Goal: Task Accomplishment & Management: Complete application form

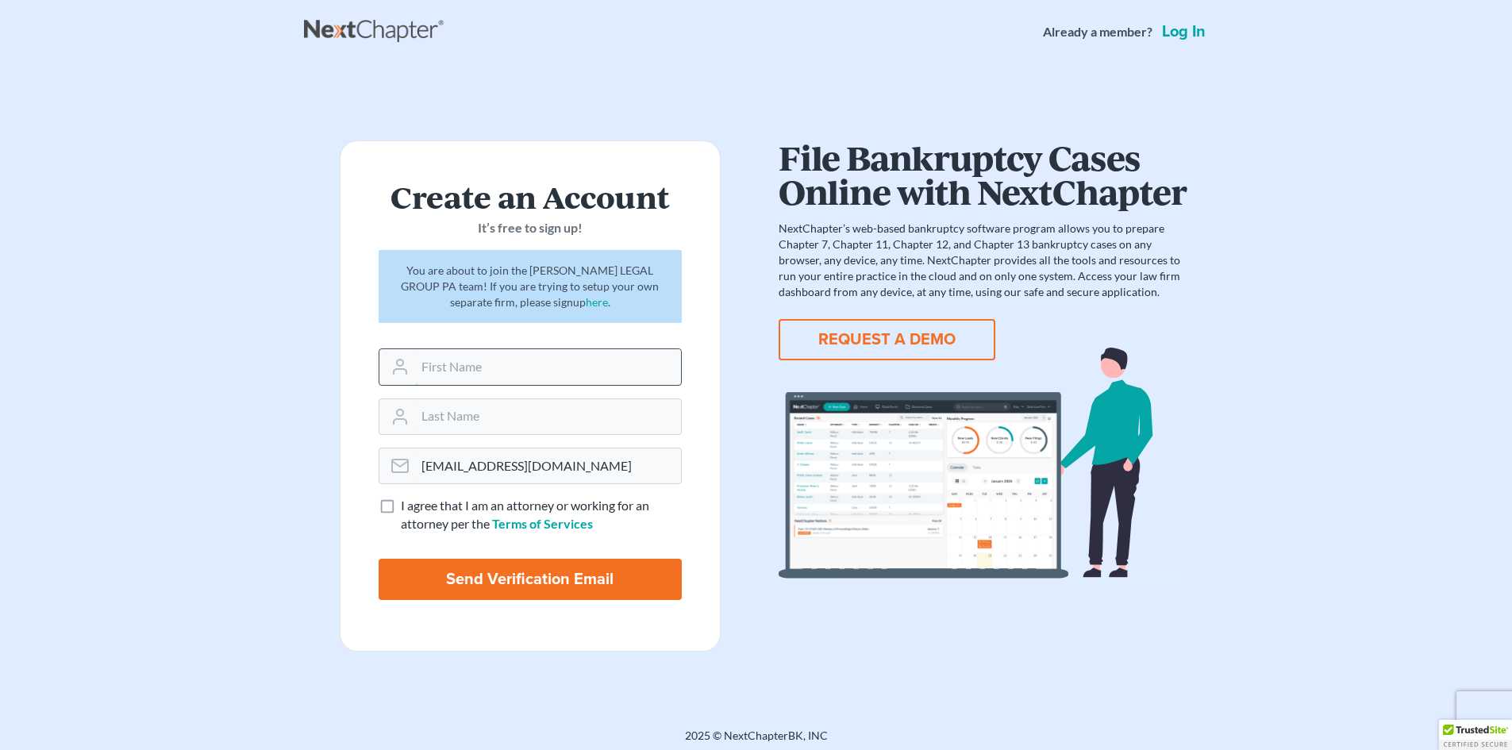
click at [455, 376] on input "text" at bounding box center [548, 366] width 266 height 35
type input "T"
type input "[PERSON_NAME]"
click at [472, 426] on input "text" at bounding box center [548, 416] width 266 height 35
type input "Mitchell"
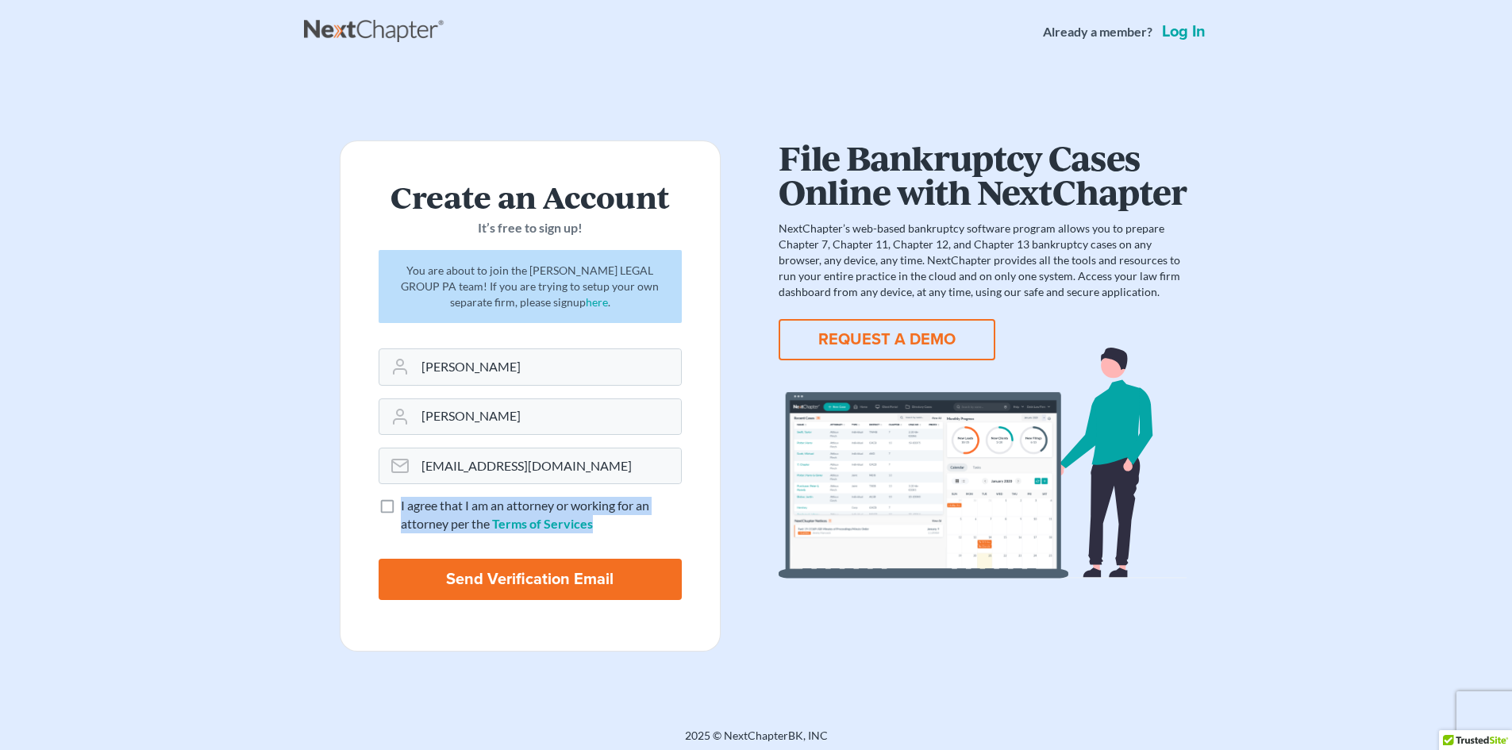
click at [401, 508] on label "I agree that I am an attorney or working for an attorney per the Terms of Servi…" at bounding box center [541, 515] width 281 height 37
click at [401, 507] on label "I agree that I am an attorney or working for an attorney per the Terms of Servi…" at bounding box center [541, 515] width 281 height 37
click at [407, 507] on input "I agree that I am an attorney or working for an attorney per the Terms of Servi…" at bounding box center [412, 502] width 10 height 10
checkbox input "true"
click at [460, 591] on input "Send Verification Email" at bounding box center [530, 579] width 303 height 41
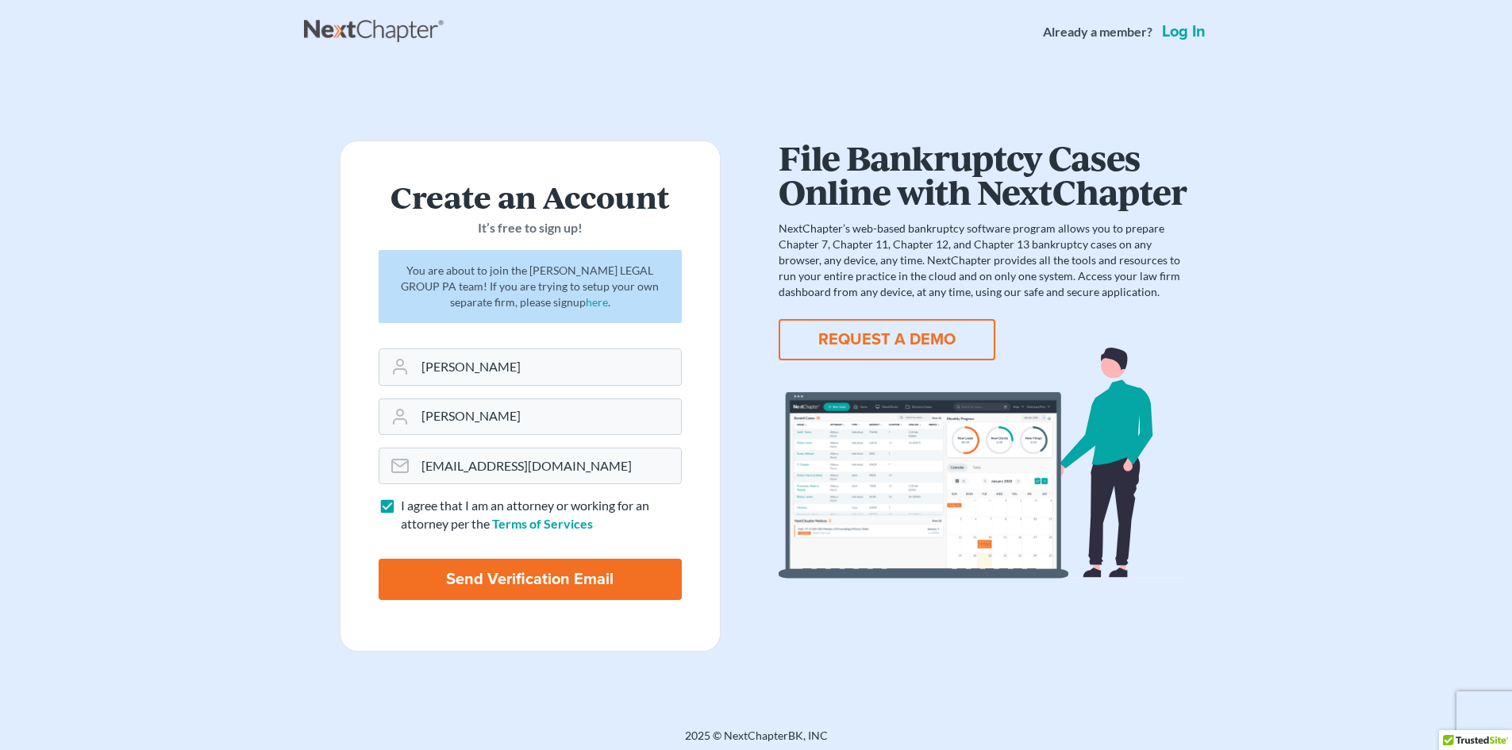
type input "Thinking..."
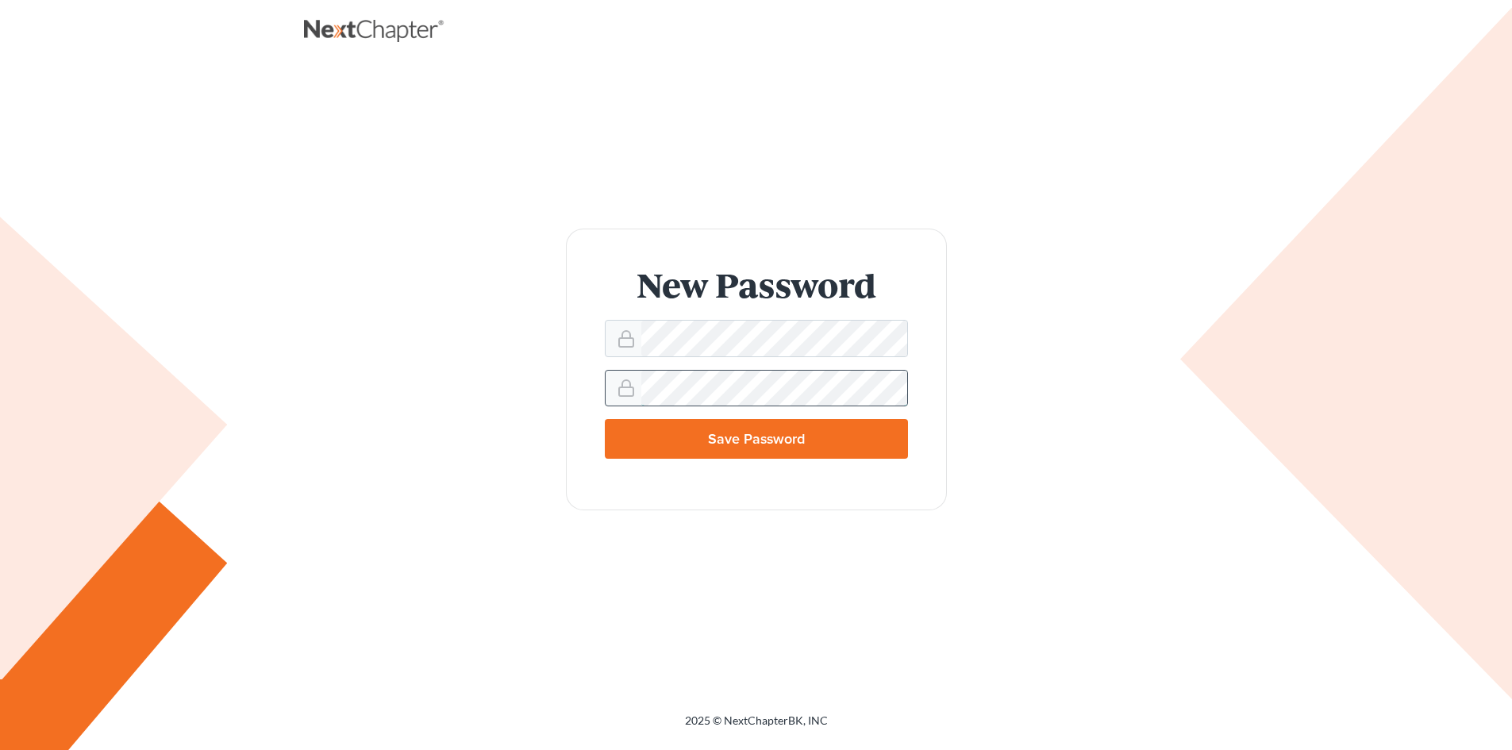
click at [605, 419] on input "Save Password" at bounding box center [756, 439] width 303 height 40
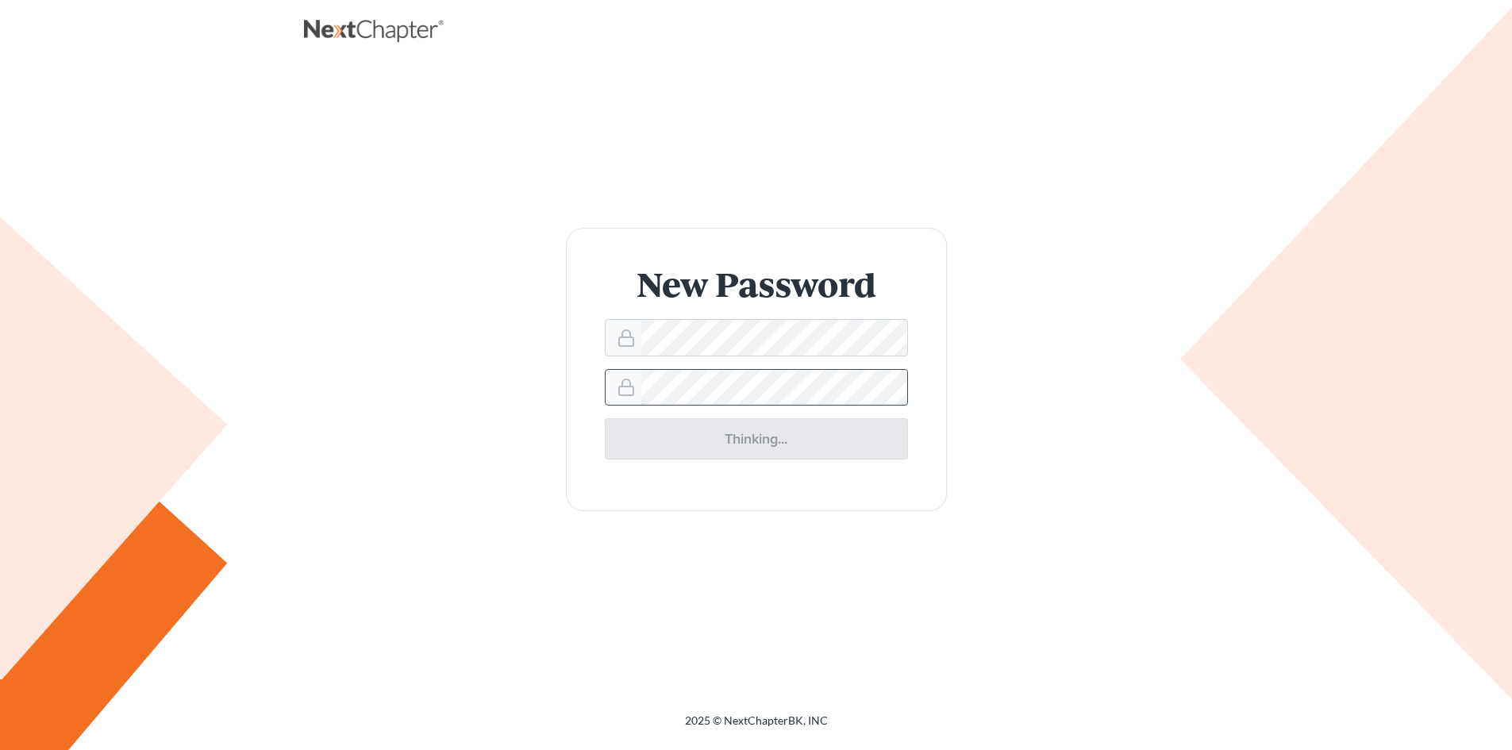
type input "Thinking..."
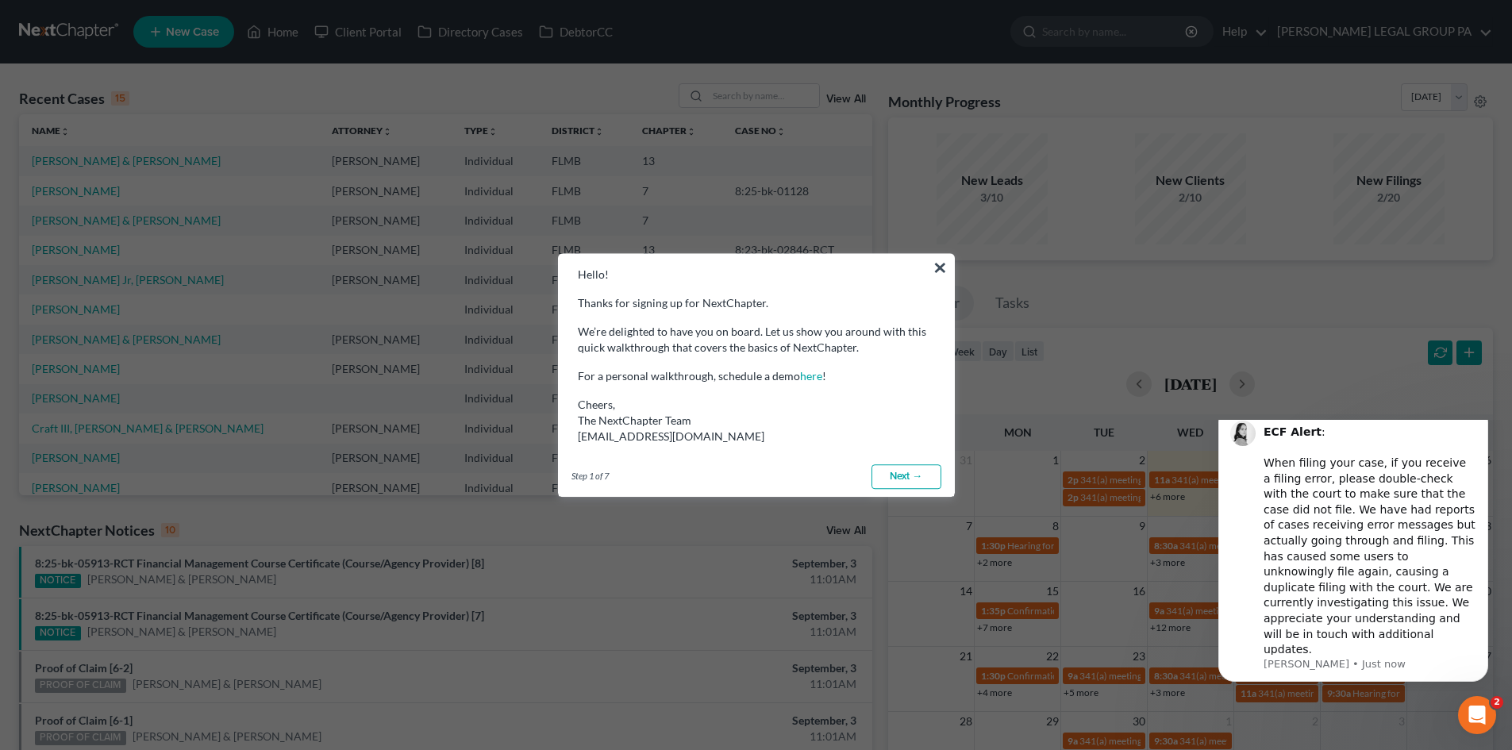
click at [890, 474] on link "Next →" at bounding box center [907, 476] width 70 height 25
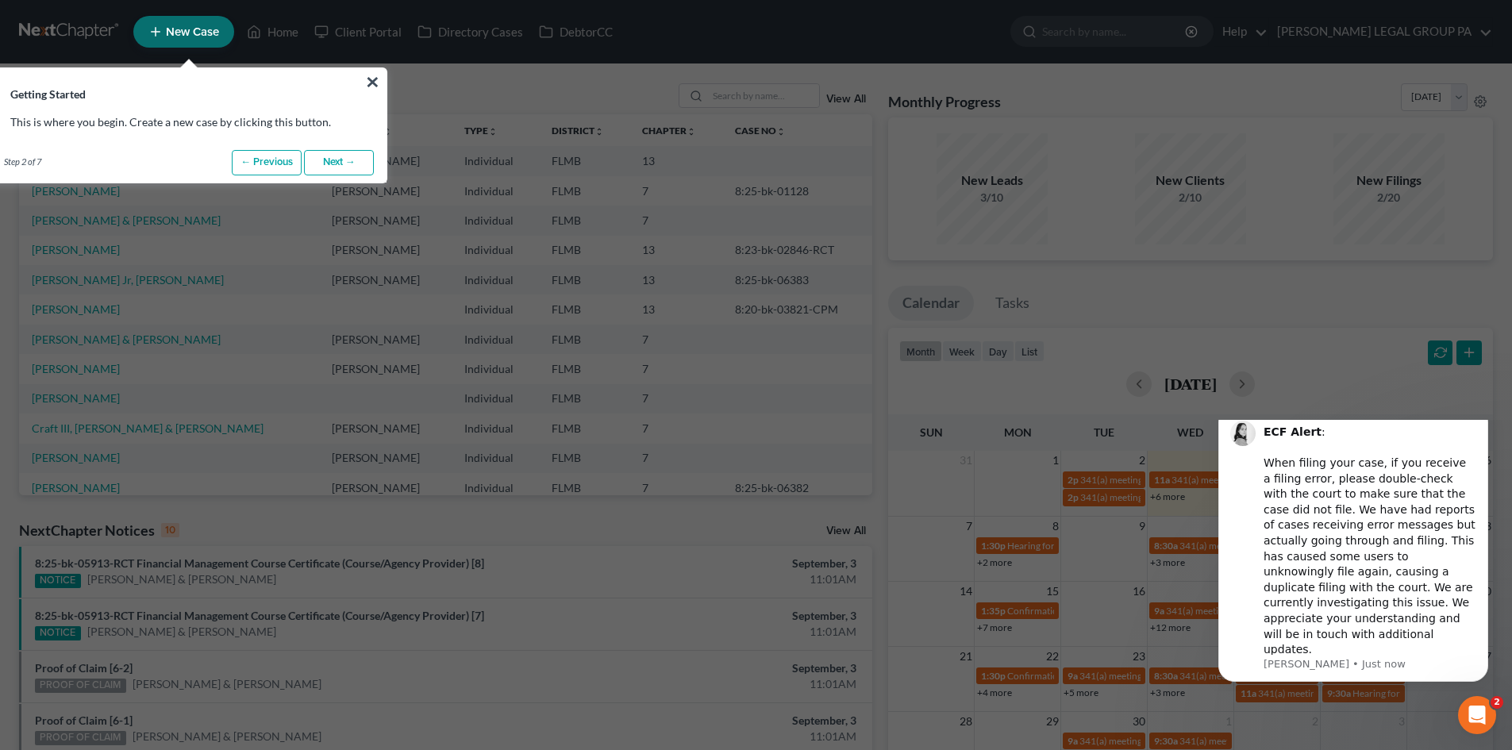
click at [326, 168] on link "Next →" at bounding box center [339, 162] width 70 height 25
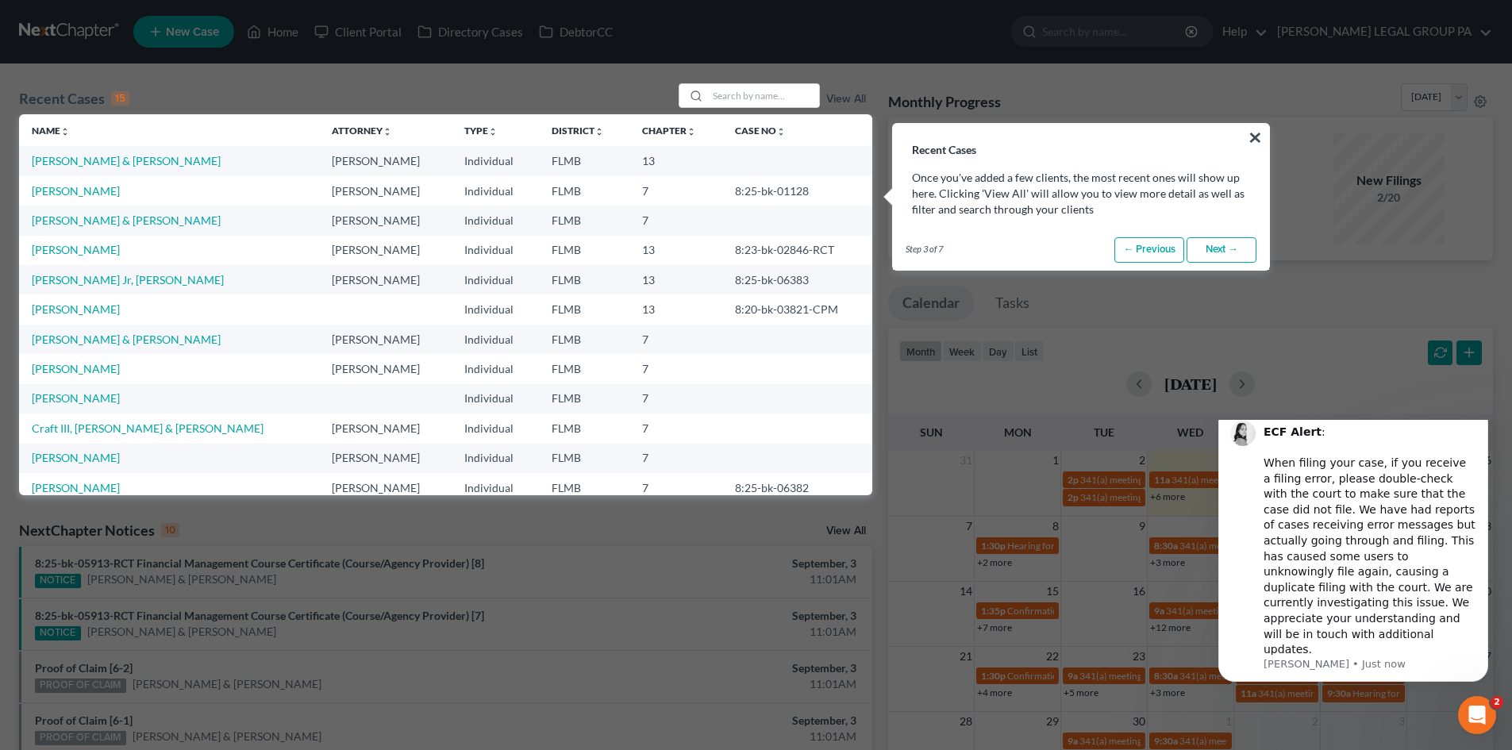
click at [1233, 259] on link "Next →" at bounding box center [1222, 249] width 70 height 25
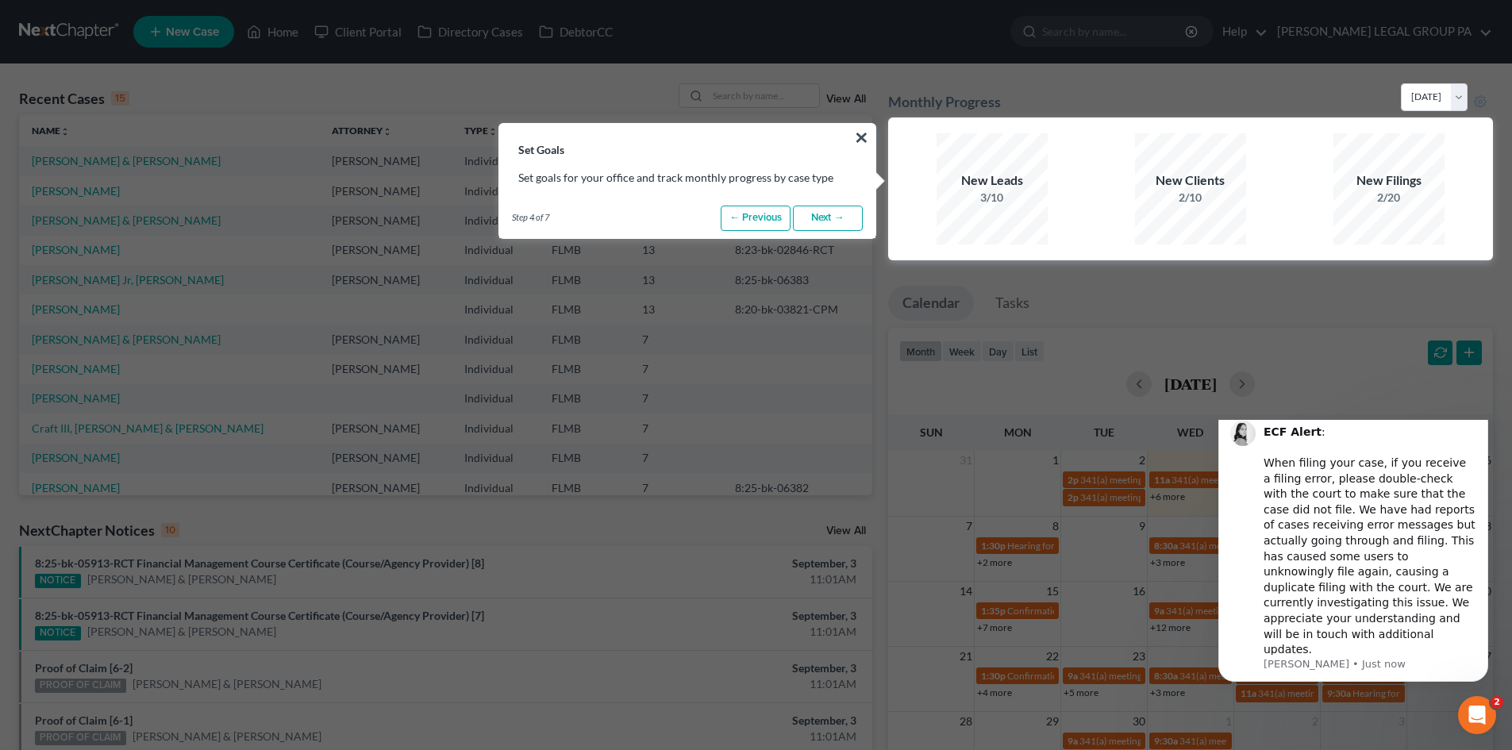
click at [829, 222] on link "Next →" at bounding box center [828, 218] width 70 height 25
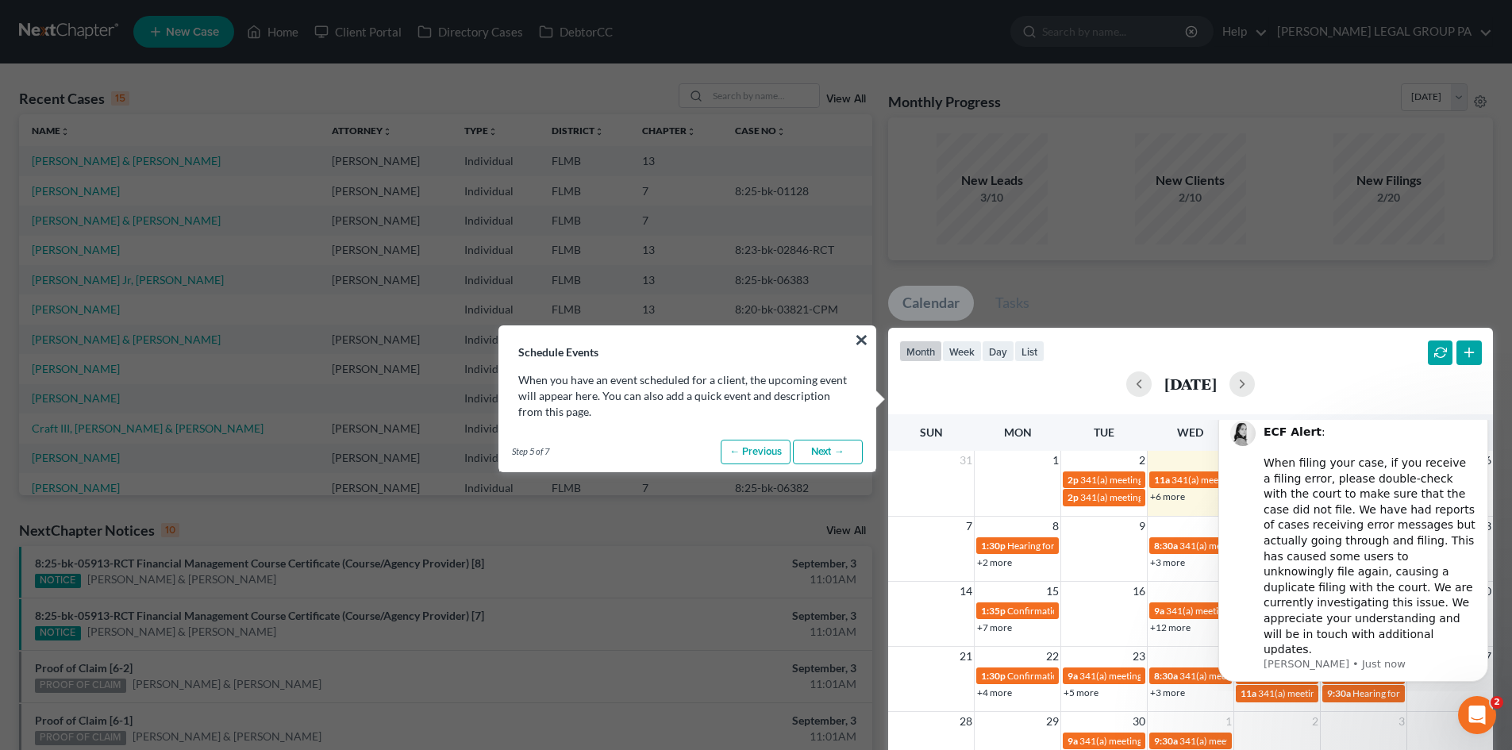
click at [828, 445] on link "Next →" at bounding box center [828, 452] width 70 height 25
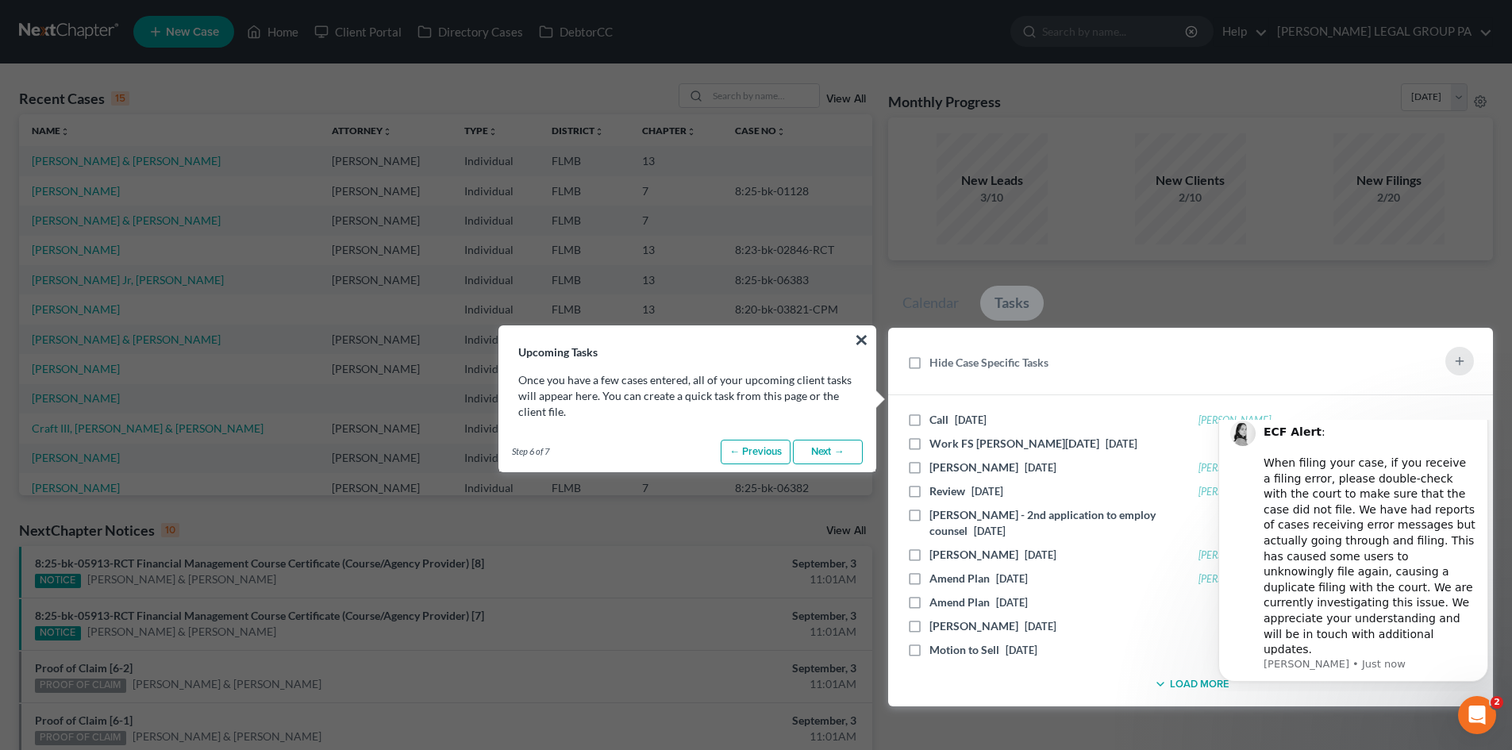
click at [828, 445] on link "Next →" at bounding box center [828, 452] width 70 height 25
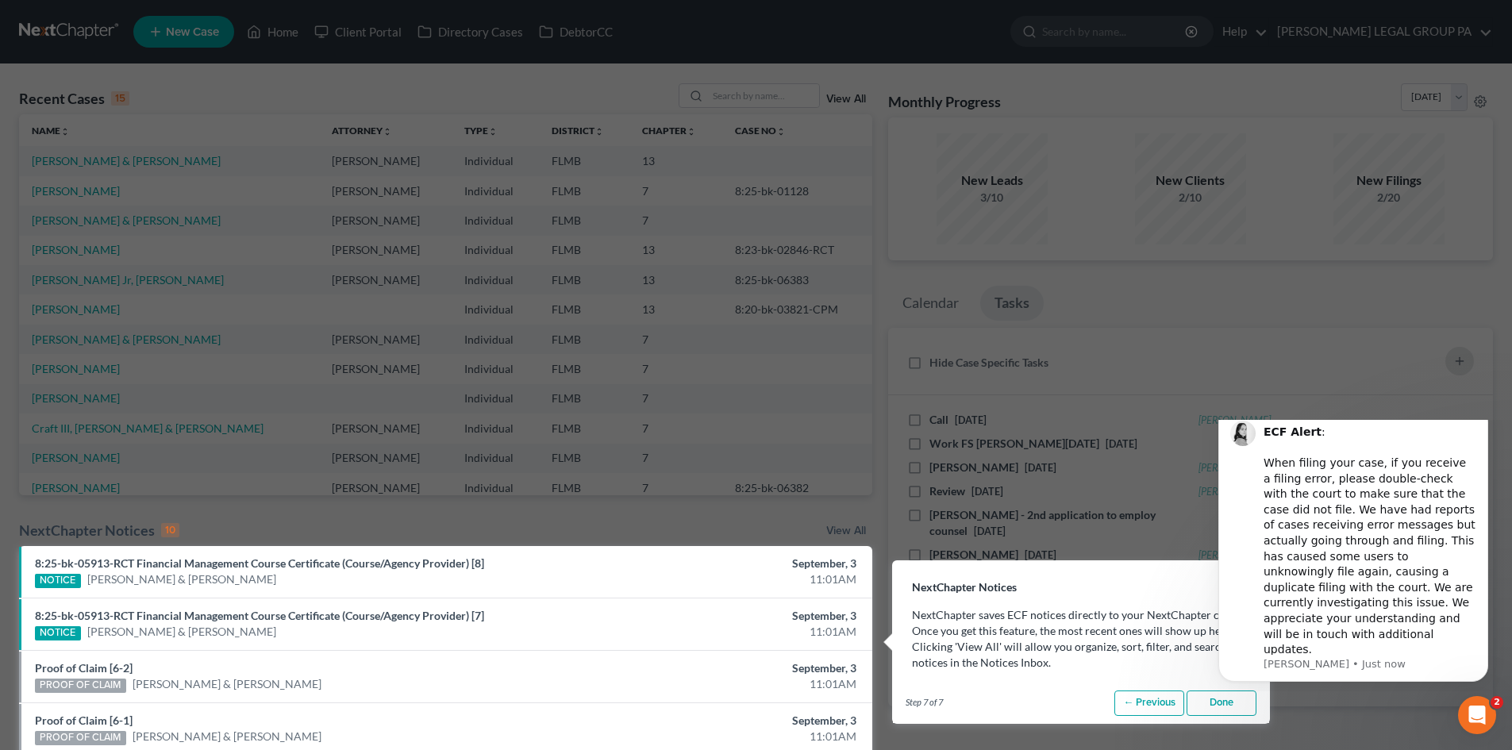
click at [1202, 701] on link "Done" at bounding box center [1222, 703] width 70 height 25
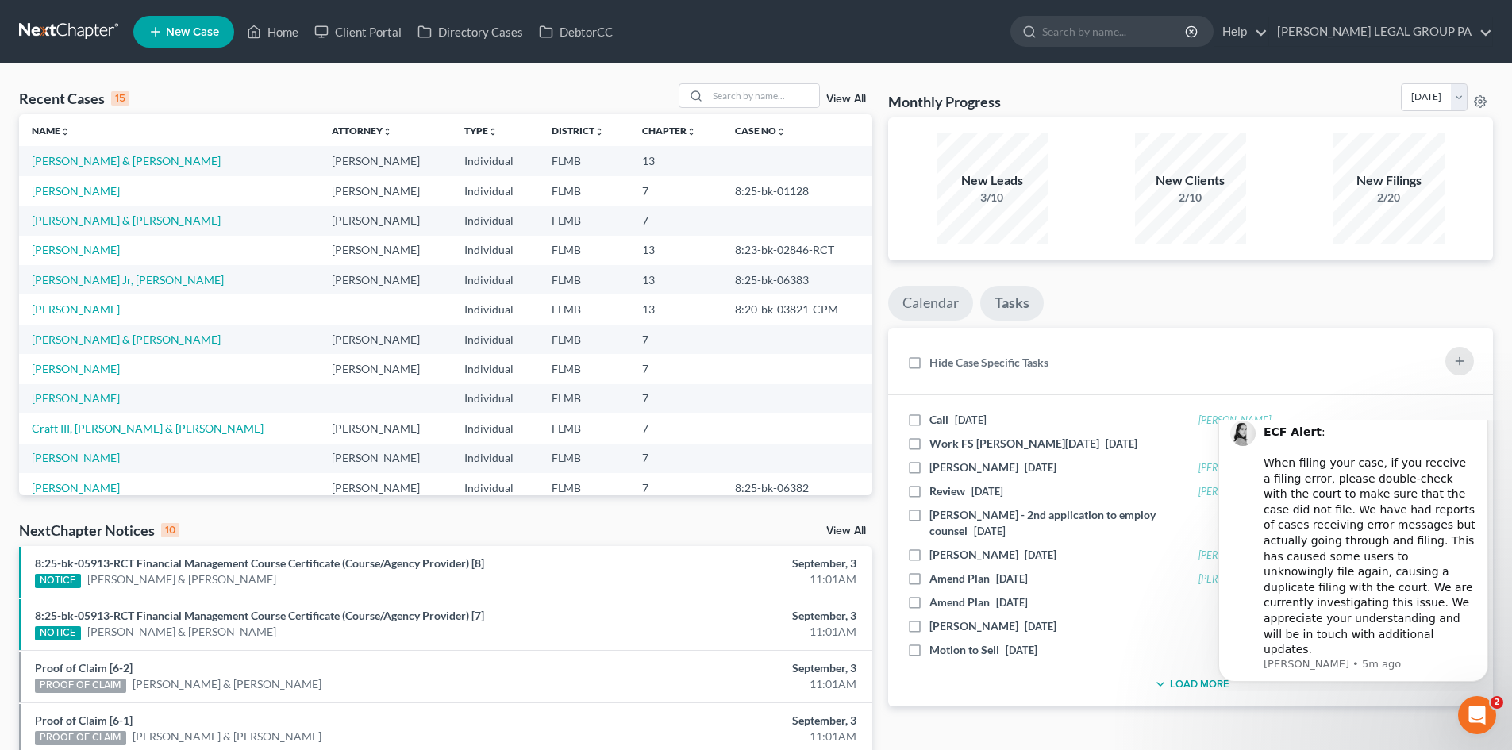
click at [935, 306] on link "Calendar" at bounding box center [930, 303] width 85 height 35
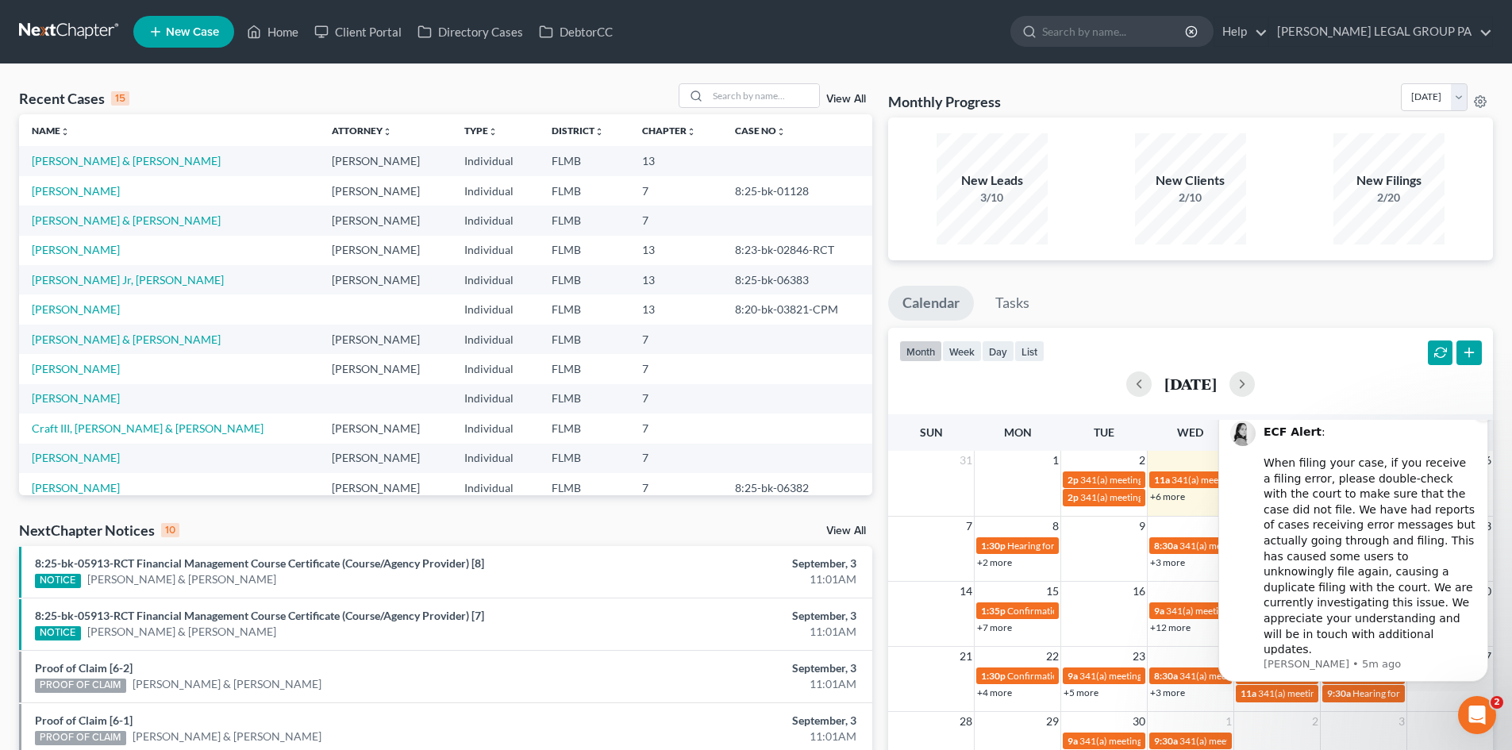
click at [1486, 415] on icon "Dismiss notification" at bounding box center [1484, 410] width 9 height 9
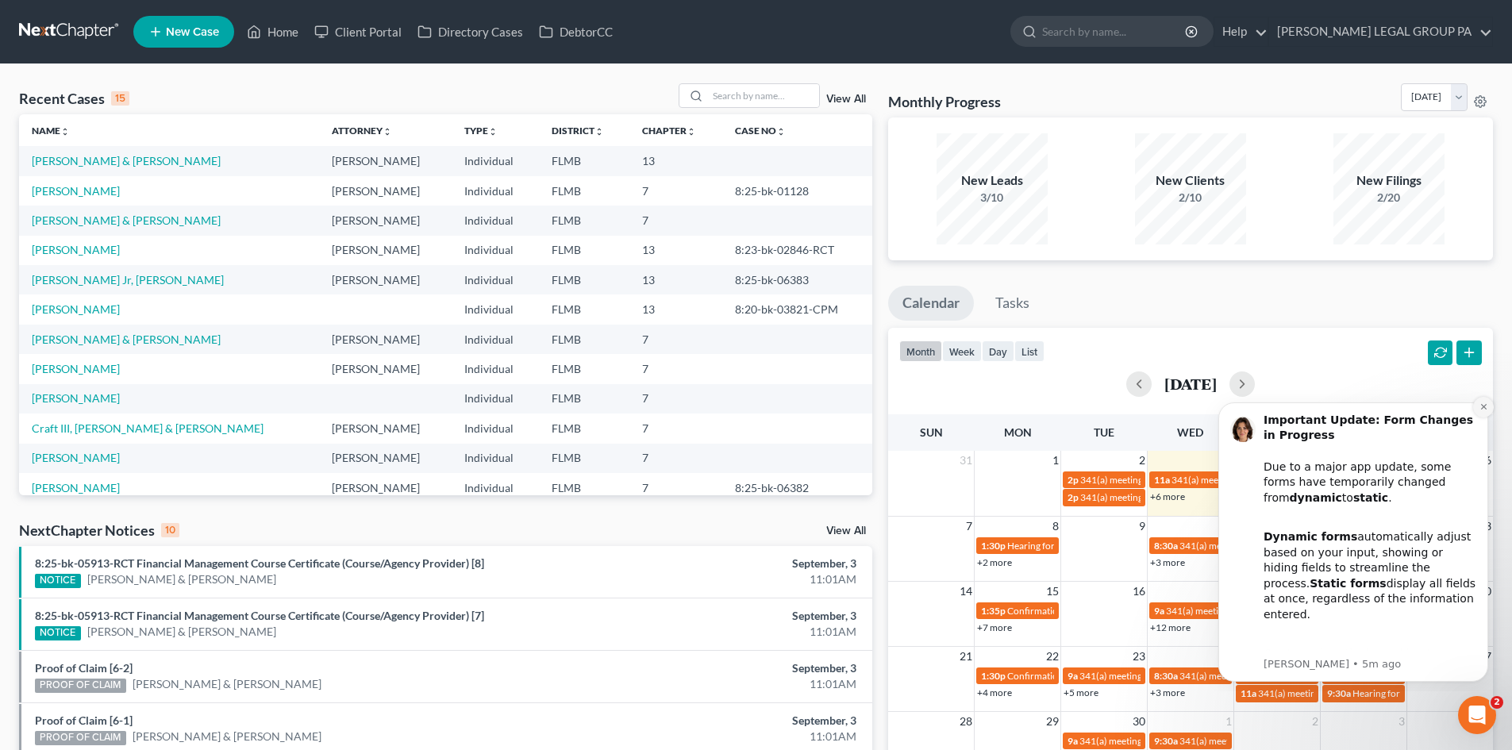
click at [1482, 407] on icon "Dismiss notification" at bounding box center [1484, 407] width 9 height 9
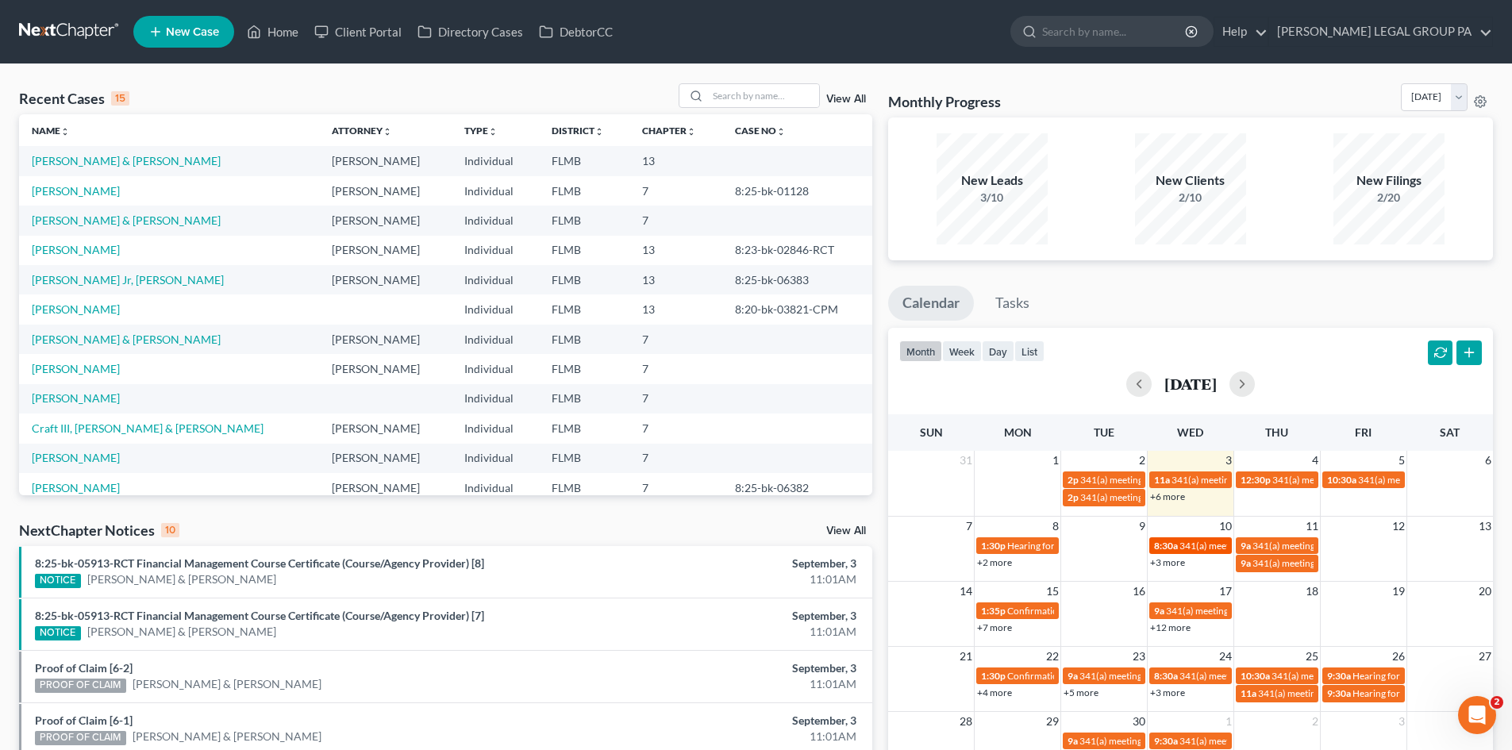
click at [1183, 542] on span "341(a) meeting for [PERSON_NAME]" at bounding box center [1256, 546] width 153 height 12
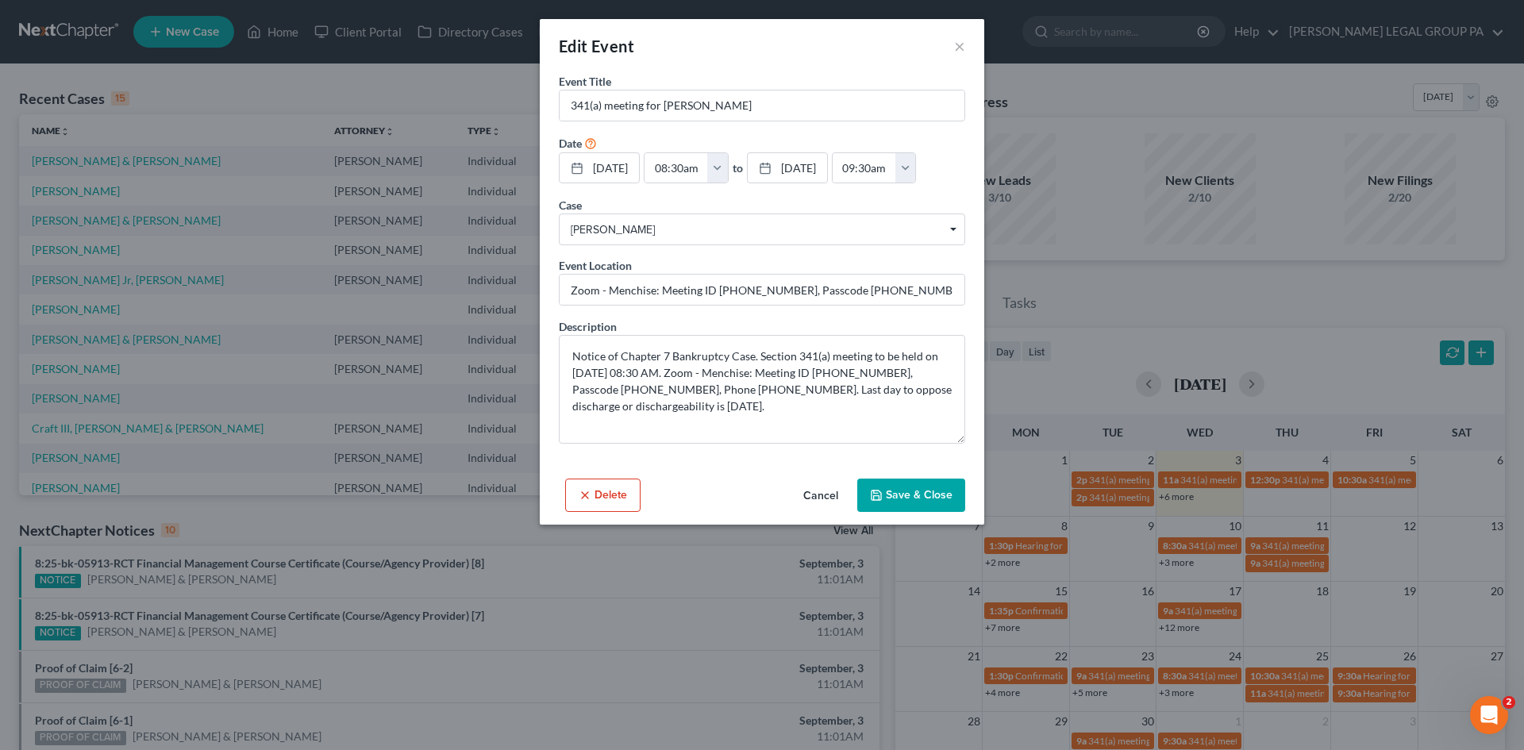
click at [819, 491] on button "Cancel" at bounding box center [821, 496] width 60 height 32
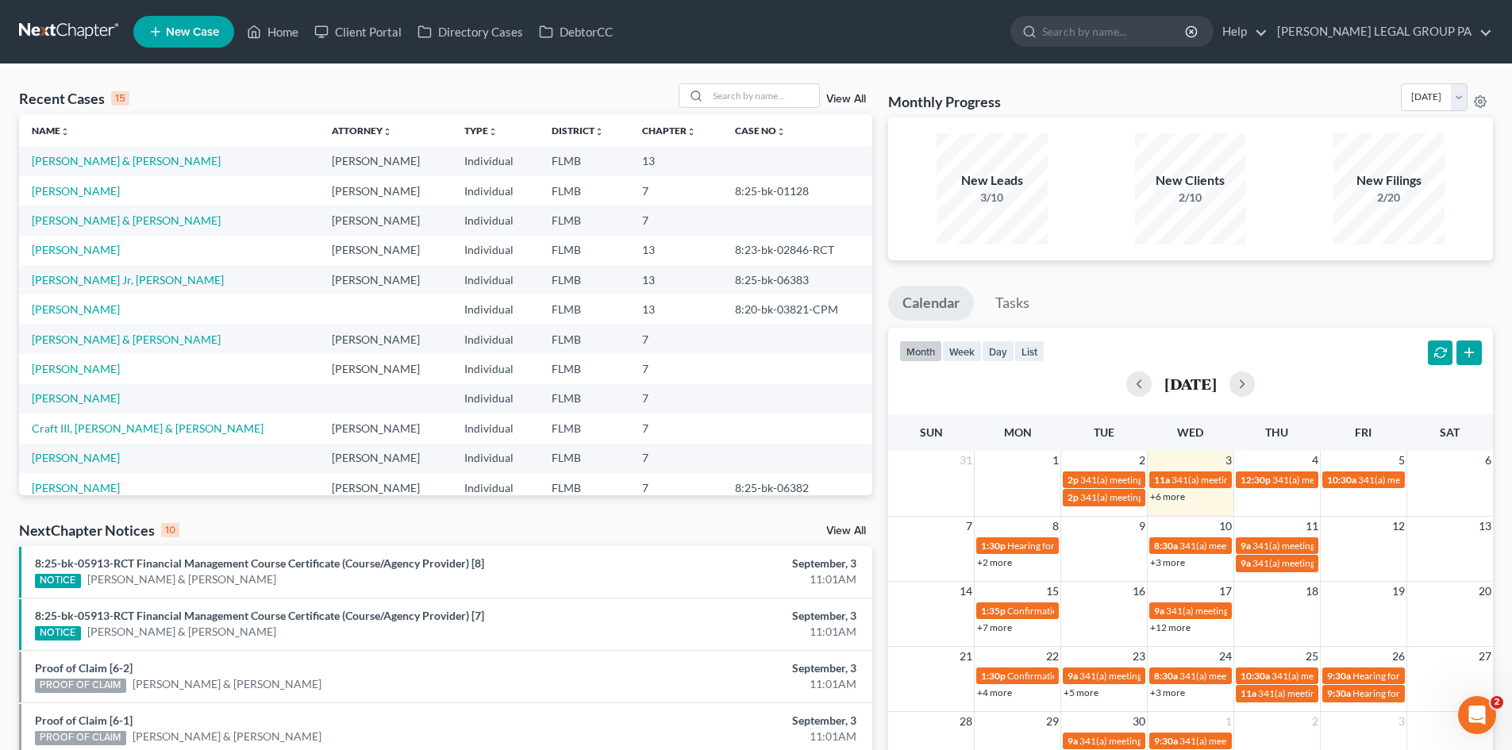
click at [1166, 557] on link "+3 more" at bounding box center [1167, 563] width 35 height 12
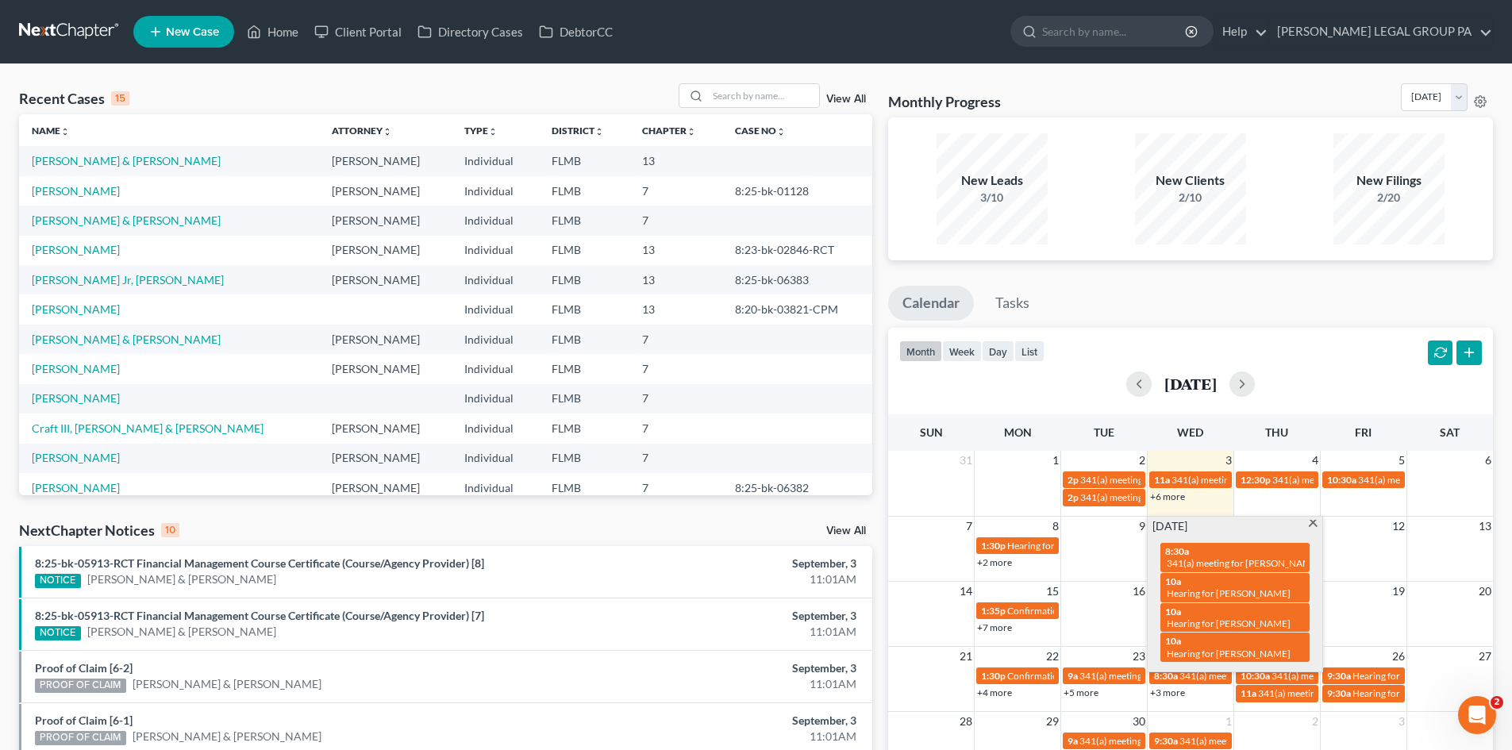
click at [1313, 526] on span at bounding box center [1314, 525] width 12 height 10
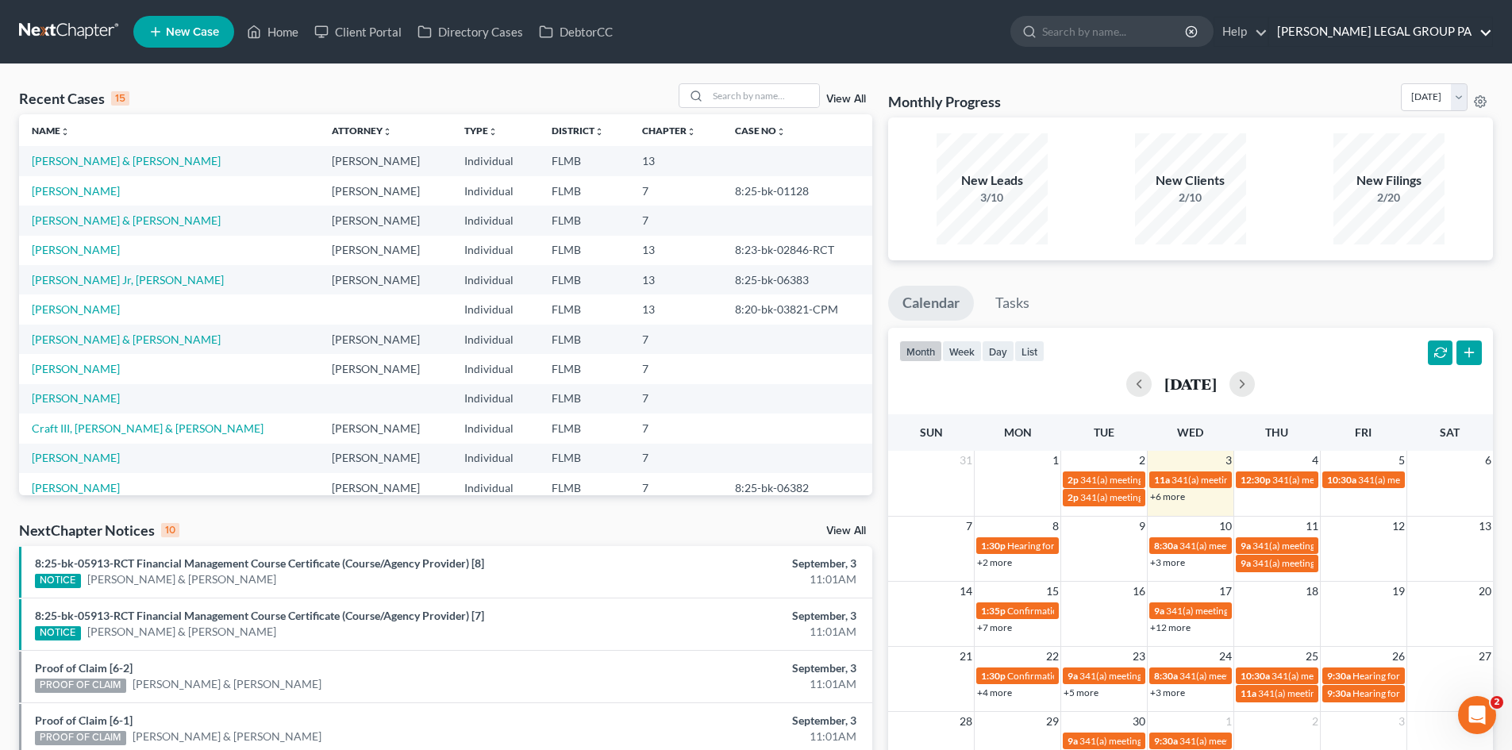
click at [1450, 27] on link "[PERSON_NAME] LEGAL GROUP PA" at bounding box center [1380, 31] width 223 height 29
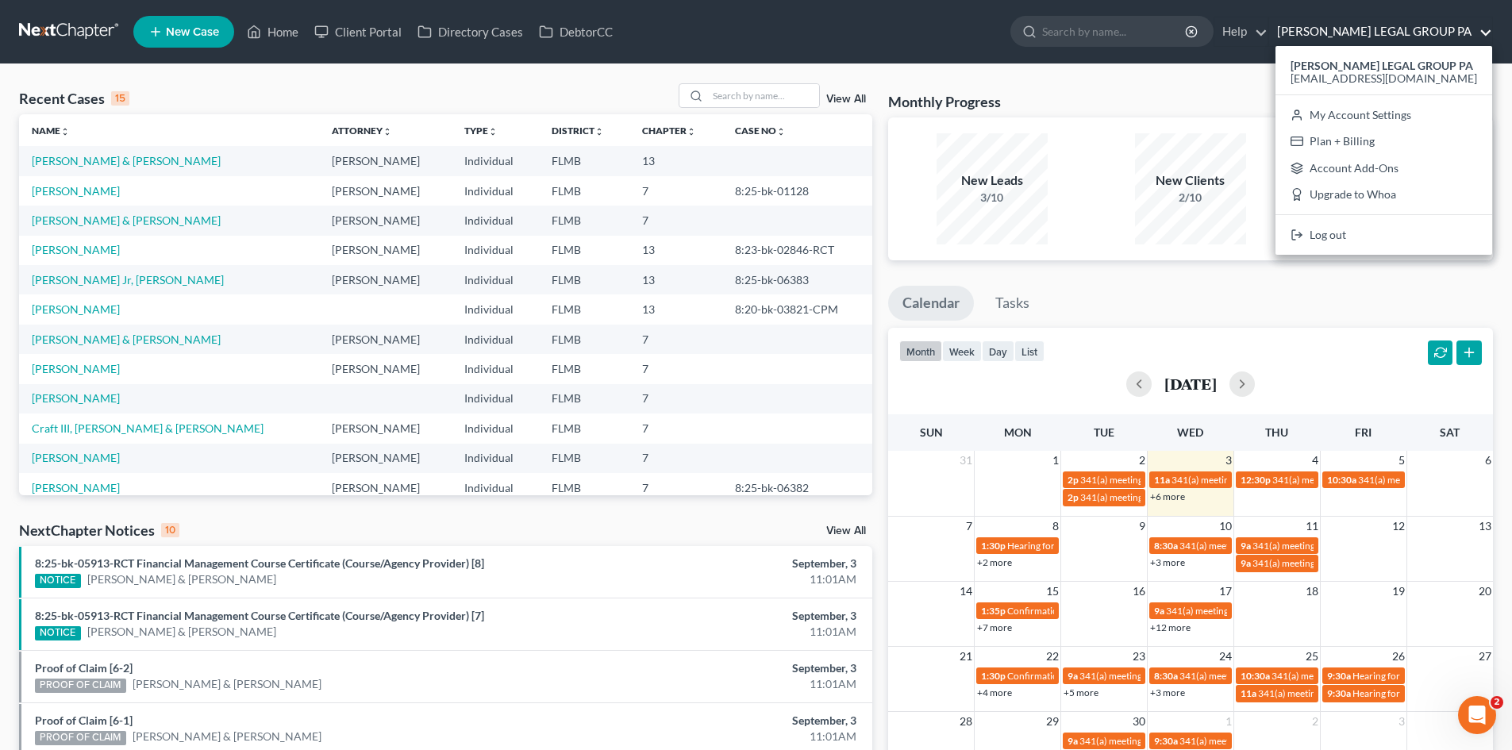
click at [1448, 28] on link "[PERSON_NAME] LEGAL GROUP PA" at bounding box center [1380, 31] width 223 height 29
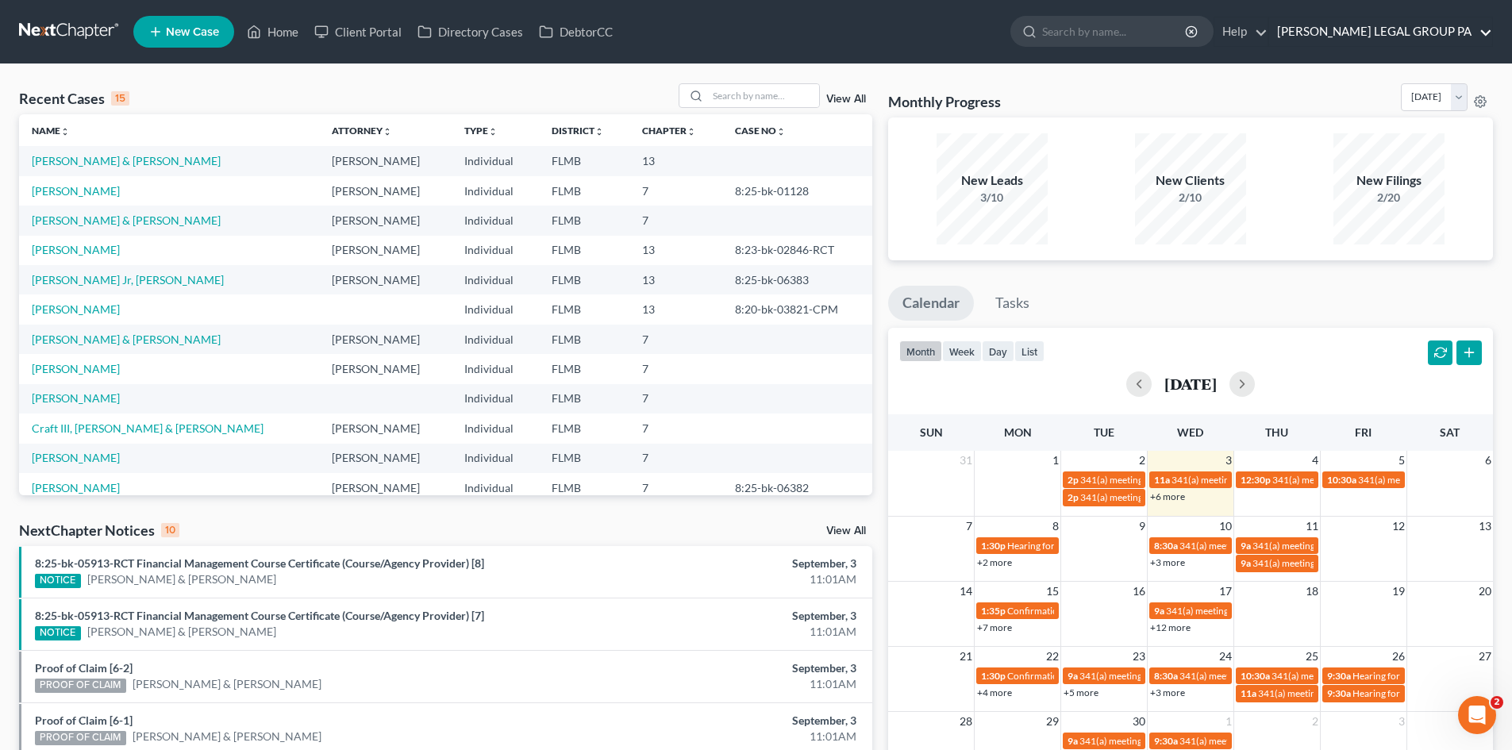
click at [1448, 28] on link "[PERSON_NAME] LEGAL GROUP PA" at bounding box center [1380, 31] width 223 height 29
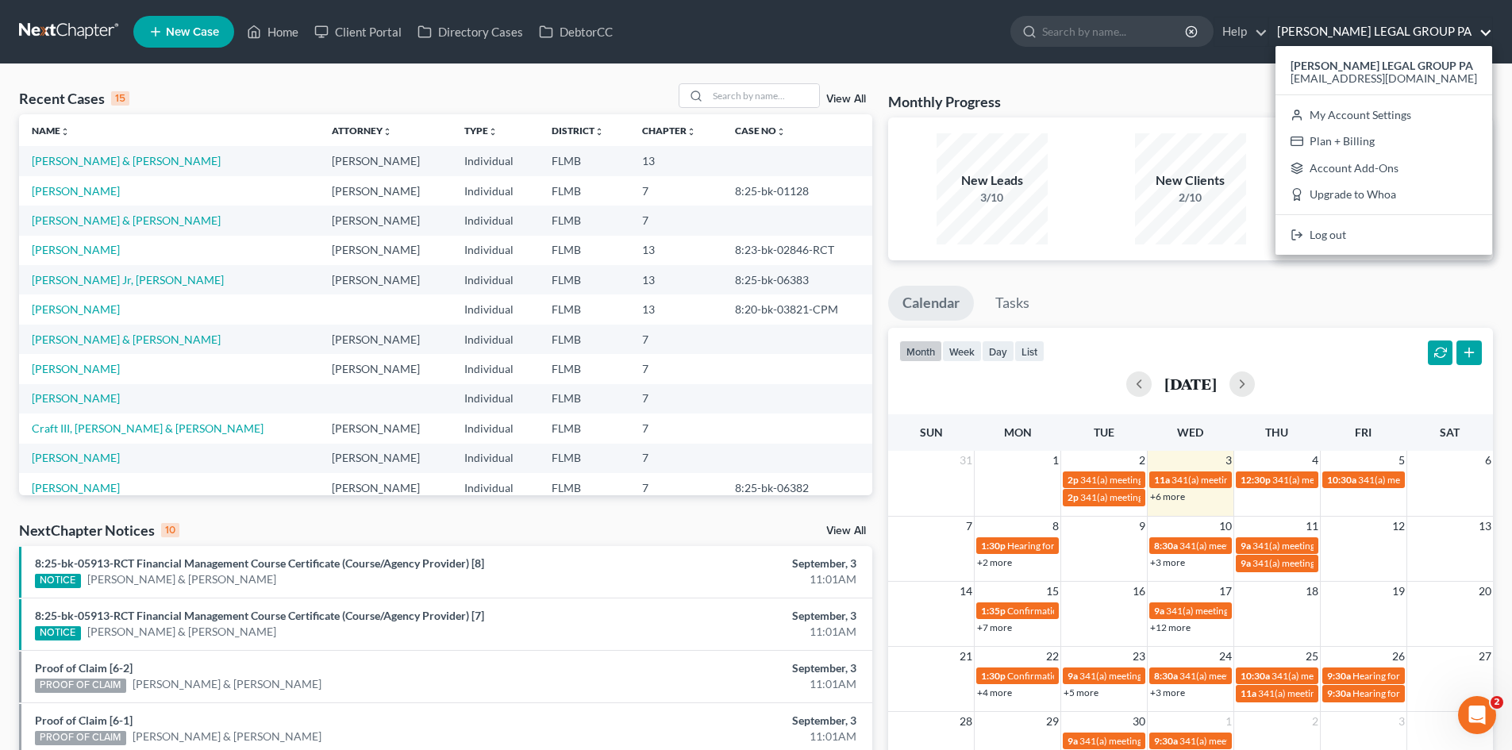
click at [1448, 28] on link "[PERSON_NAME] LEGAL GROUP PA" at bounding box center [1380, 31] width 223 height 29
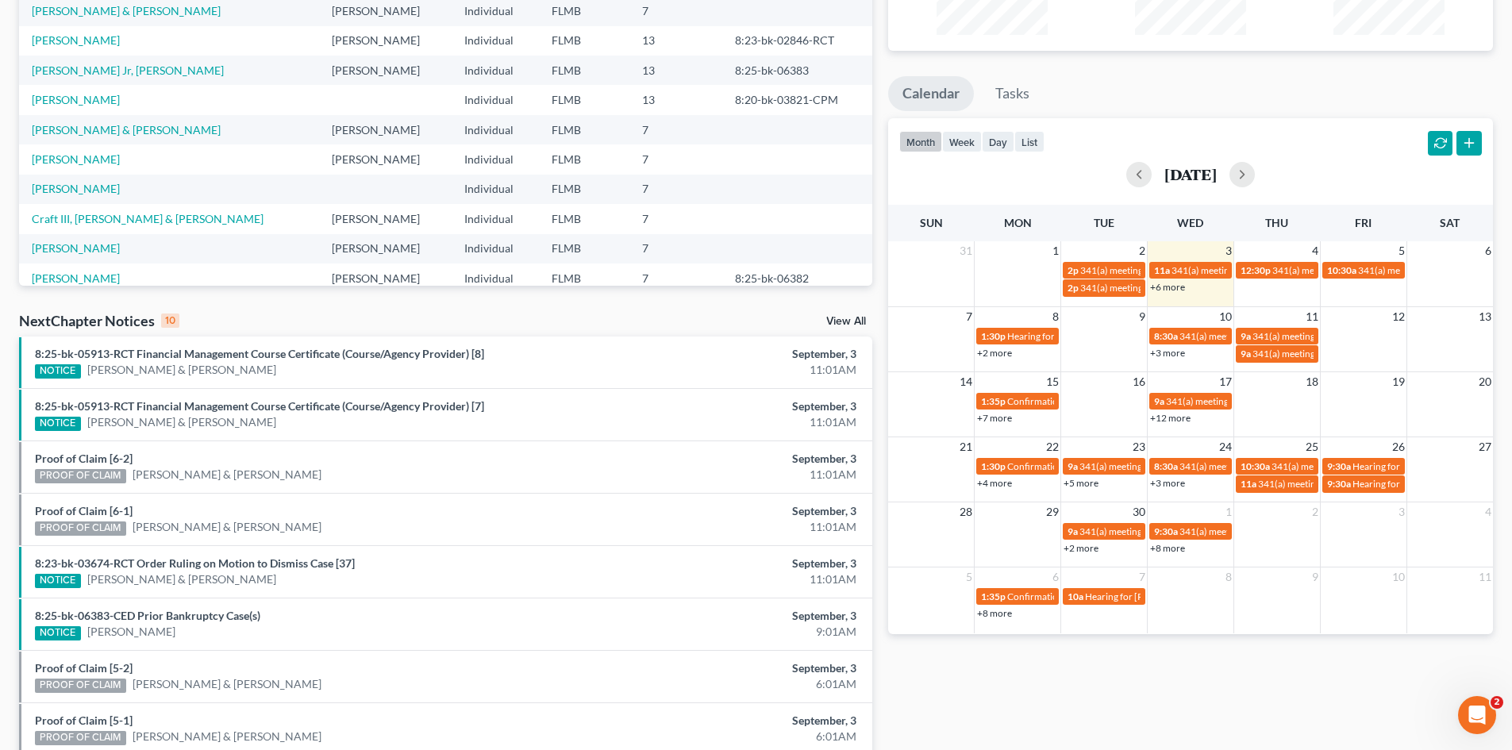
scroll to position [238, 0]
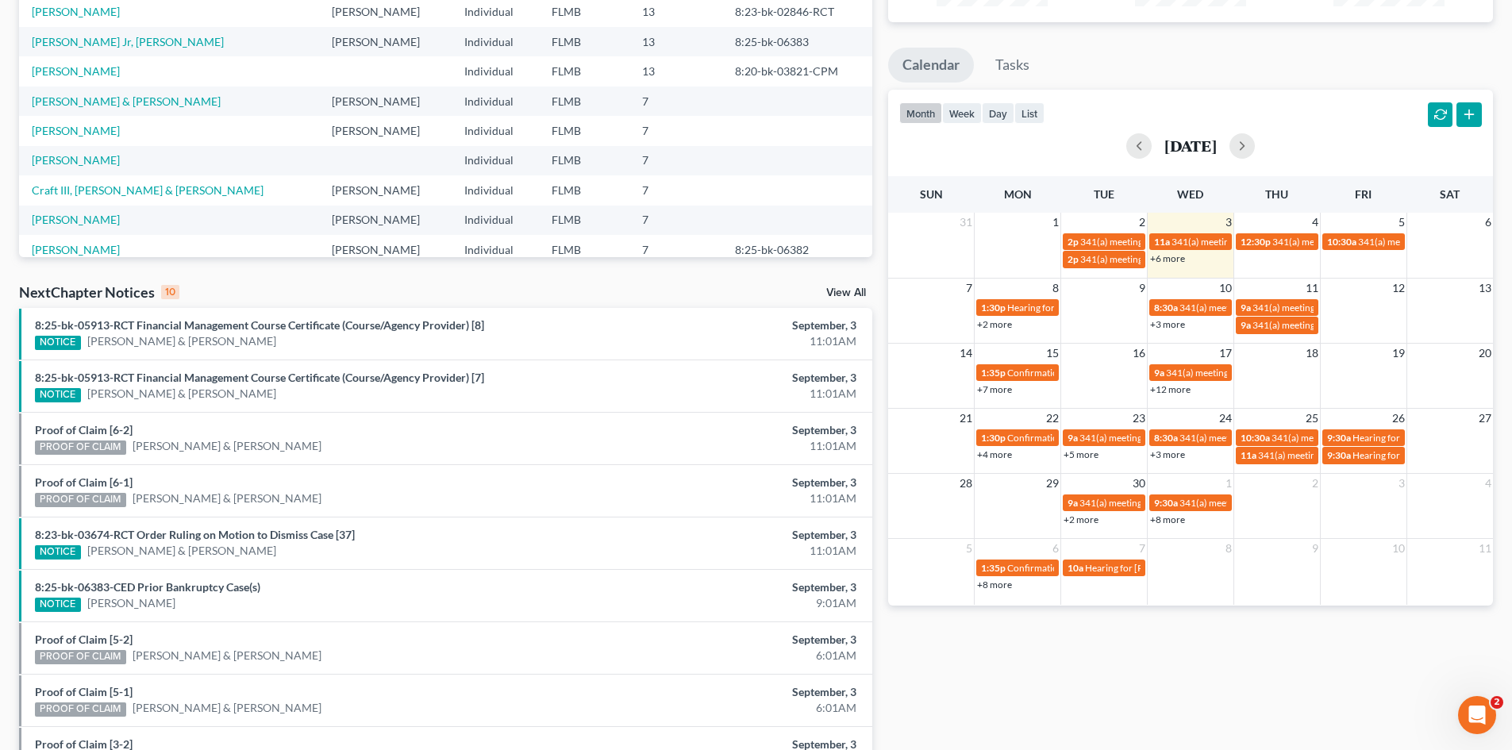
click at [1011, 393] on link "+7 more" at bounding box center [994, 389] width 35 height 12
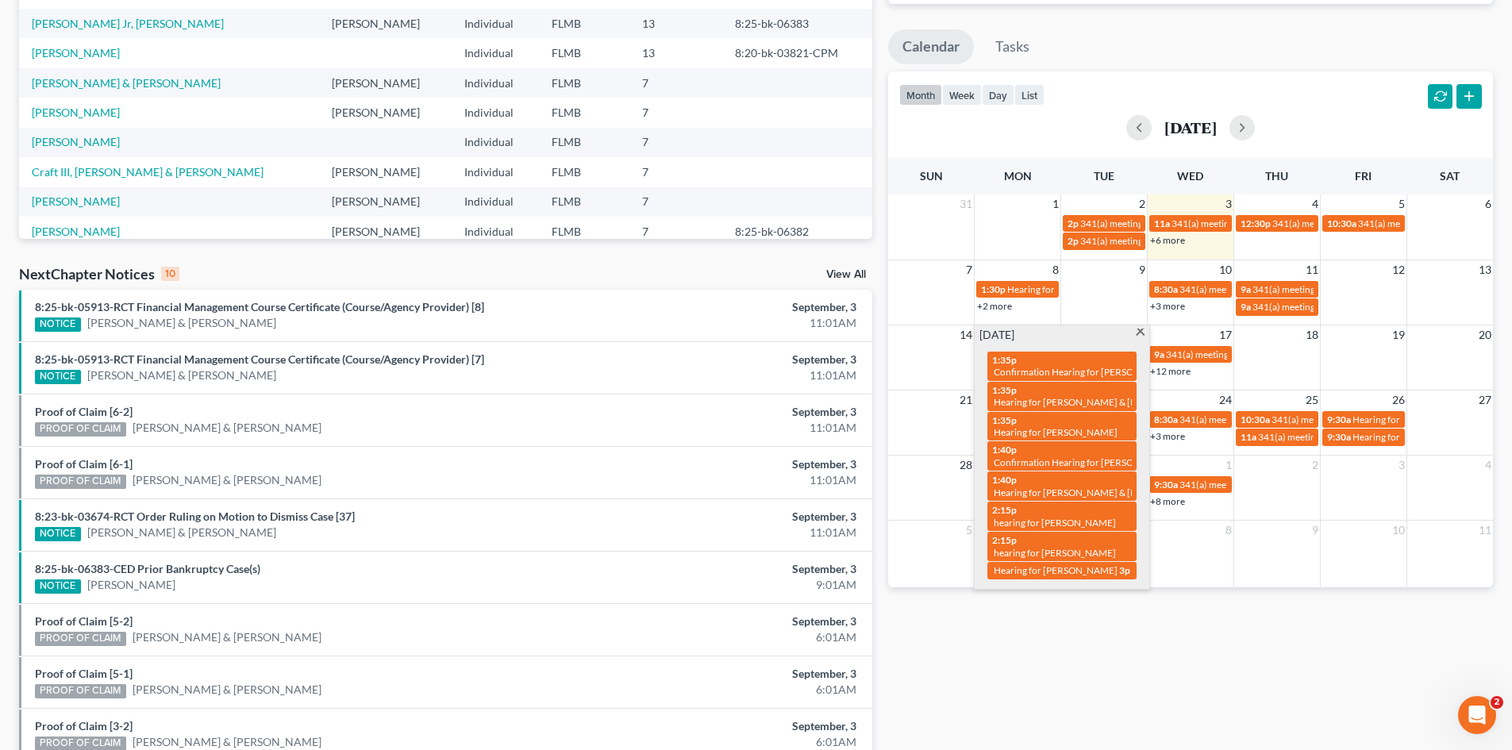
scroll to position [233, 0]
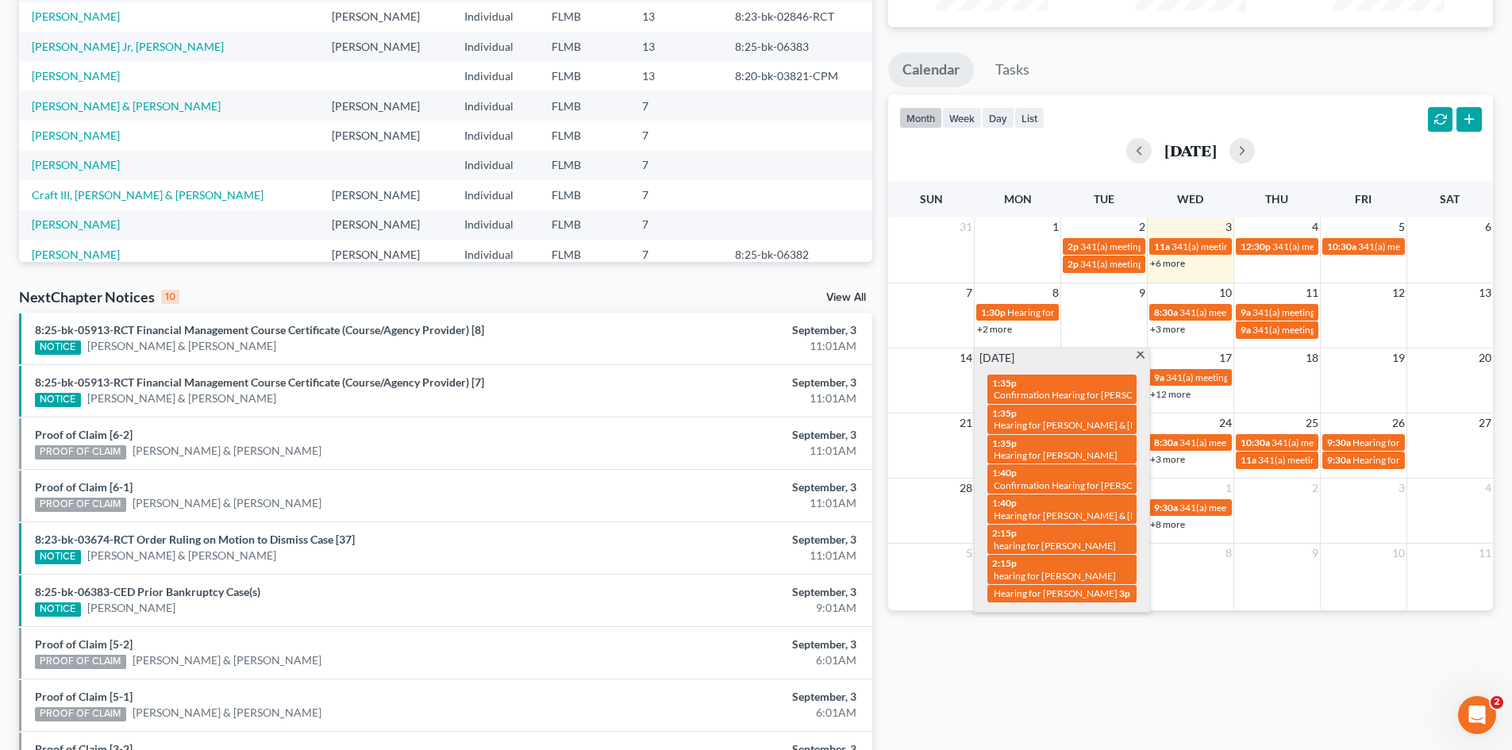
click at [1254, 372] on td at bounding box center [1277, 385] width 87 height 34
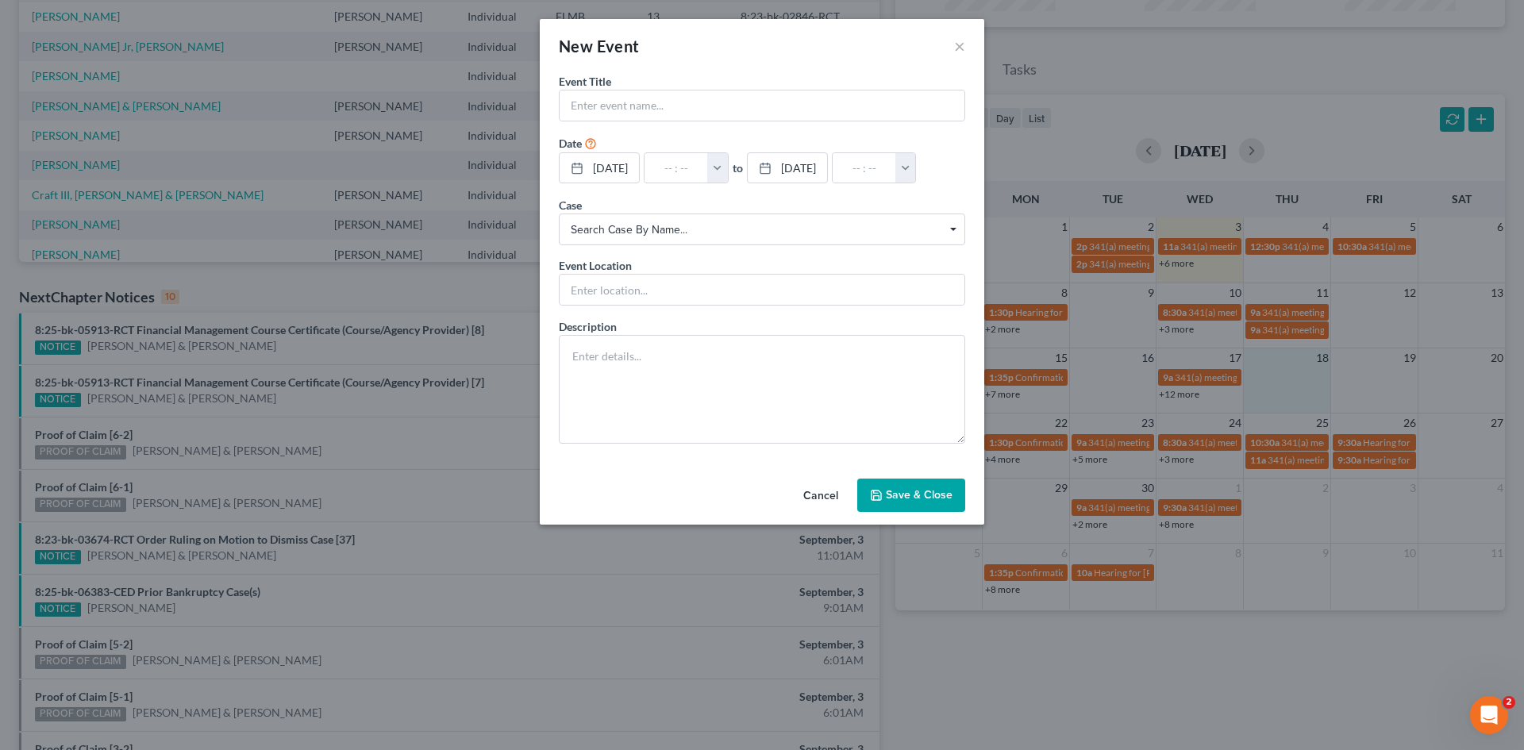
click at [966, 46] on div "New Event ×" at bounding box center [762, 46] width 445 height 54
click at [965, 48] on div "New Event ×" at bounding box center [762, 46] width 445 height 54
click at [961, 47] on button "×" at bounding box center [959, 46] width 11 height 19
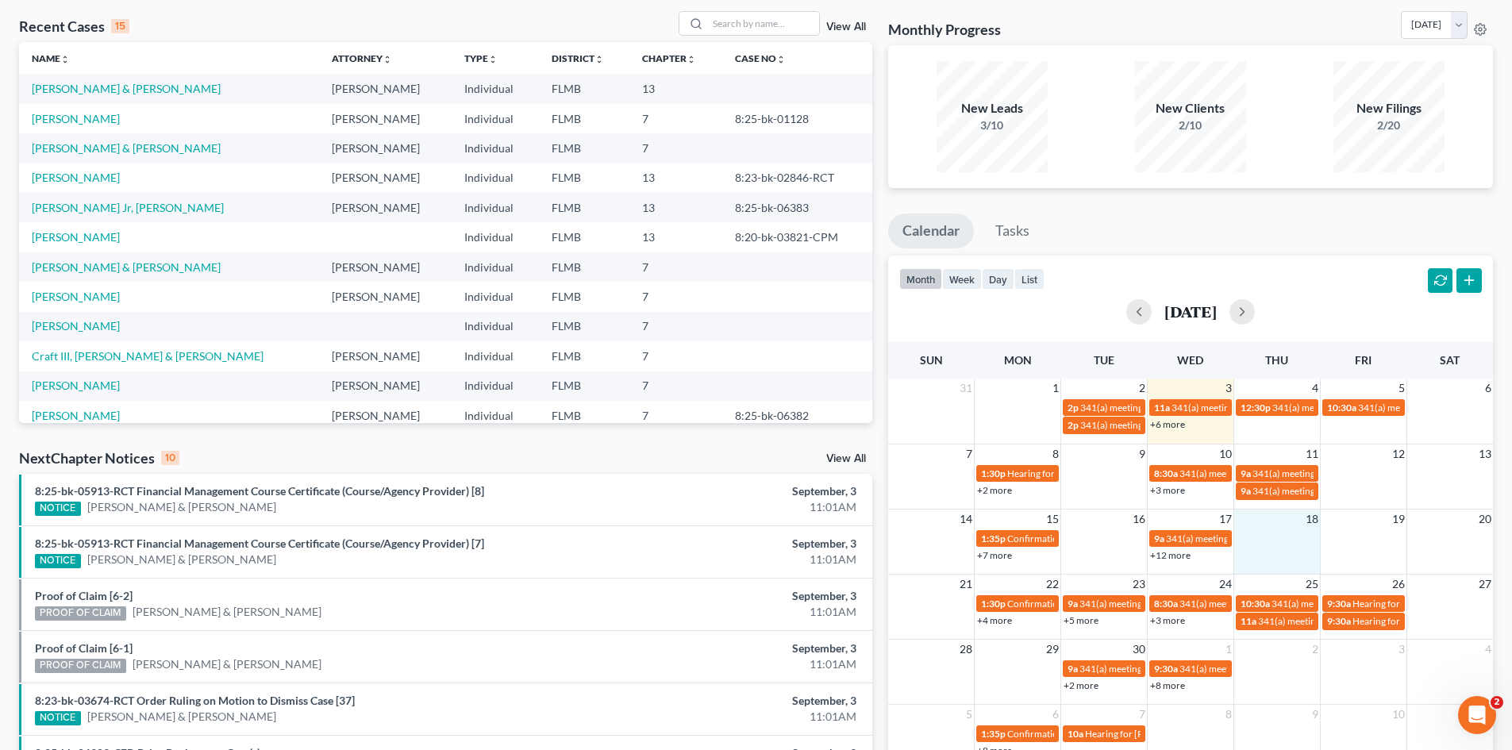
scroll to position [0, 0]
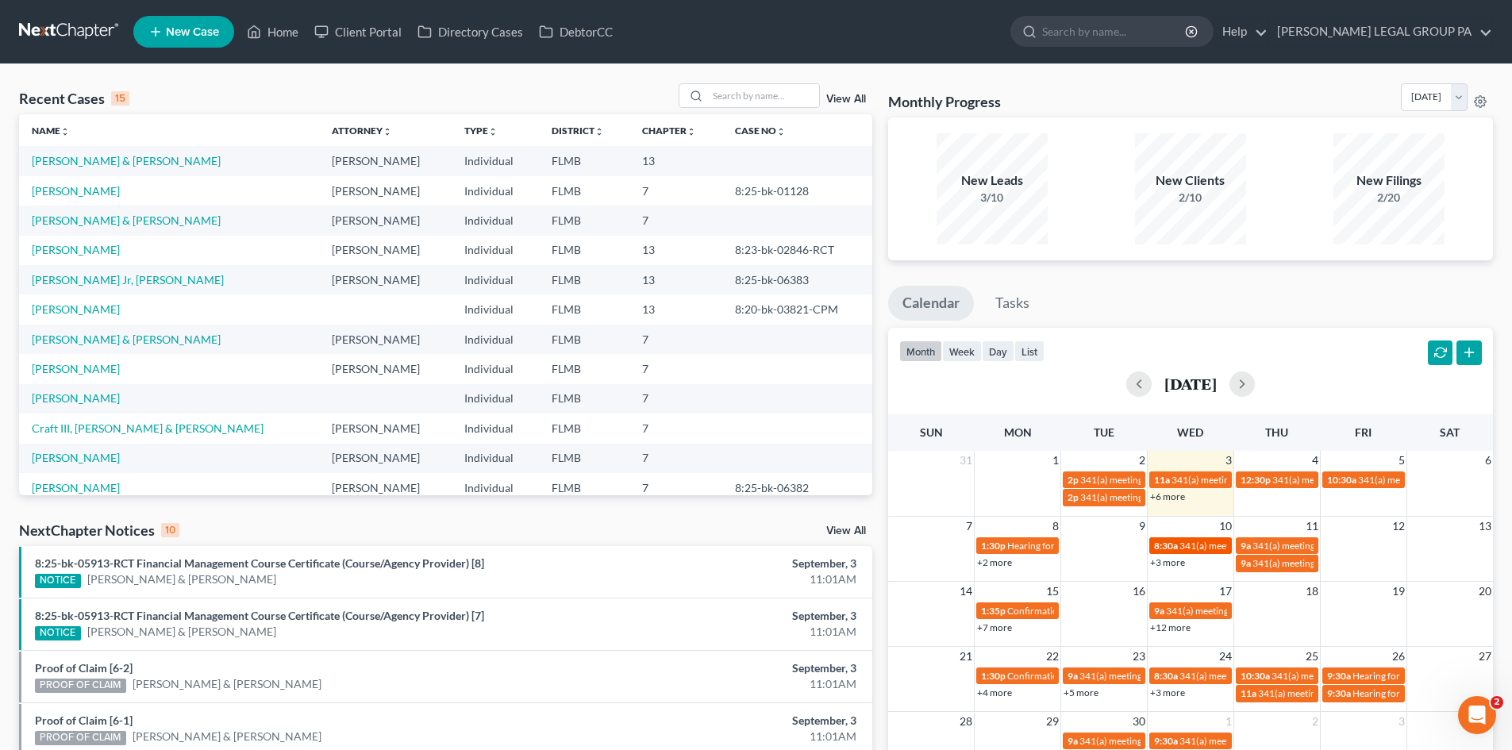
click at [1184, 544] on span "341(a) meeting for [PERSON_NAME]" at bounding box center [1256, 546] width 153 height 12
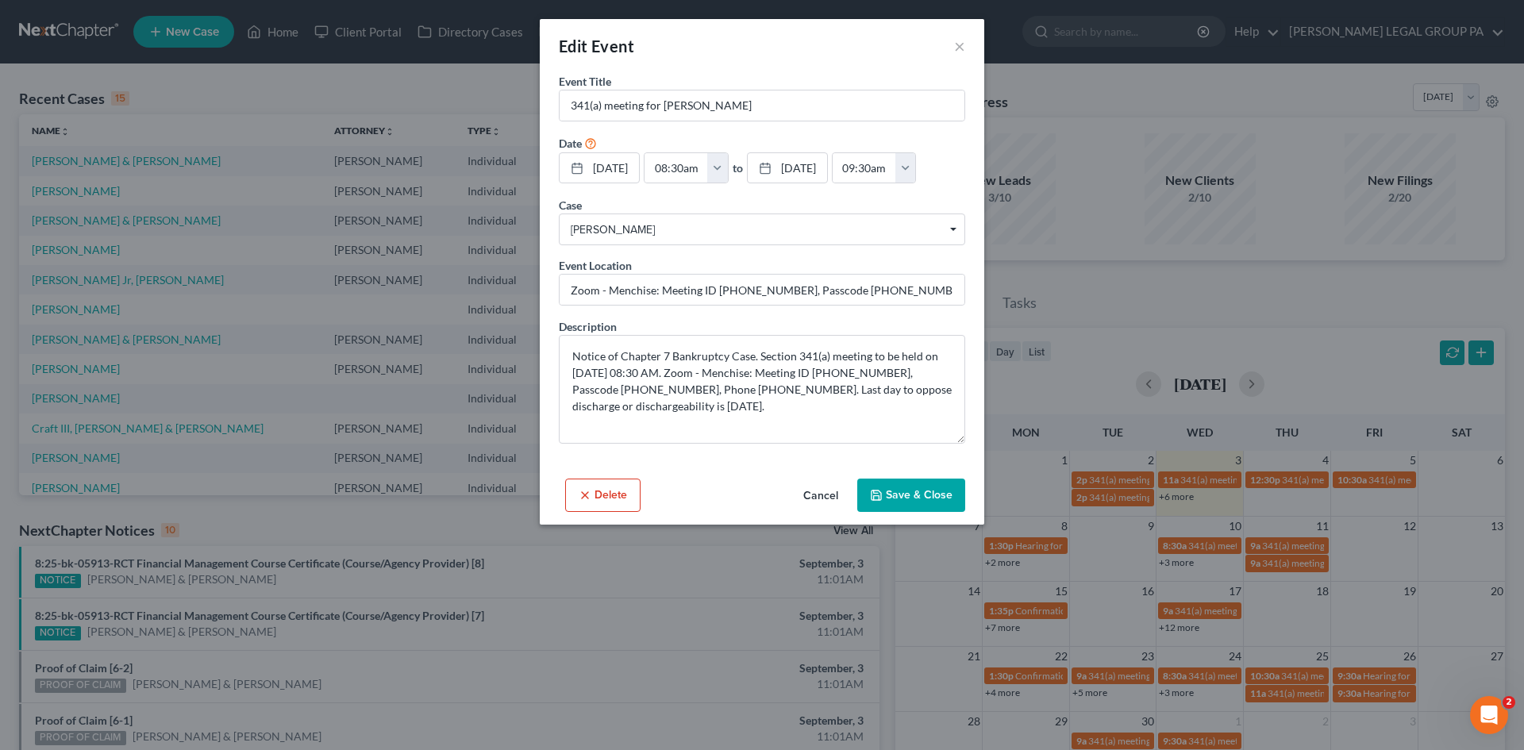
click at [618, 227] on span "[PERSON_NAME]" at bounding box center [762, 230] width 383 height 17
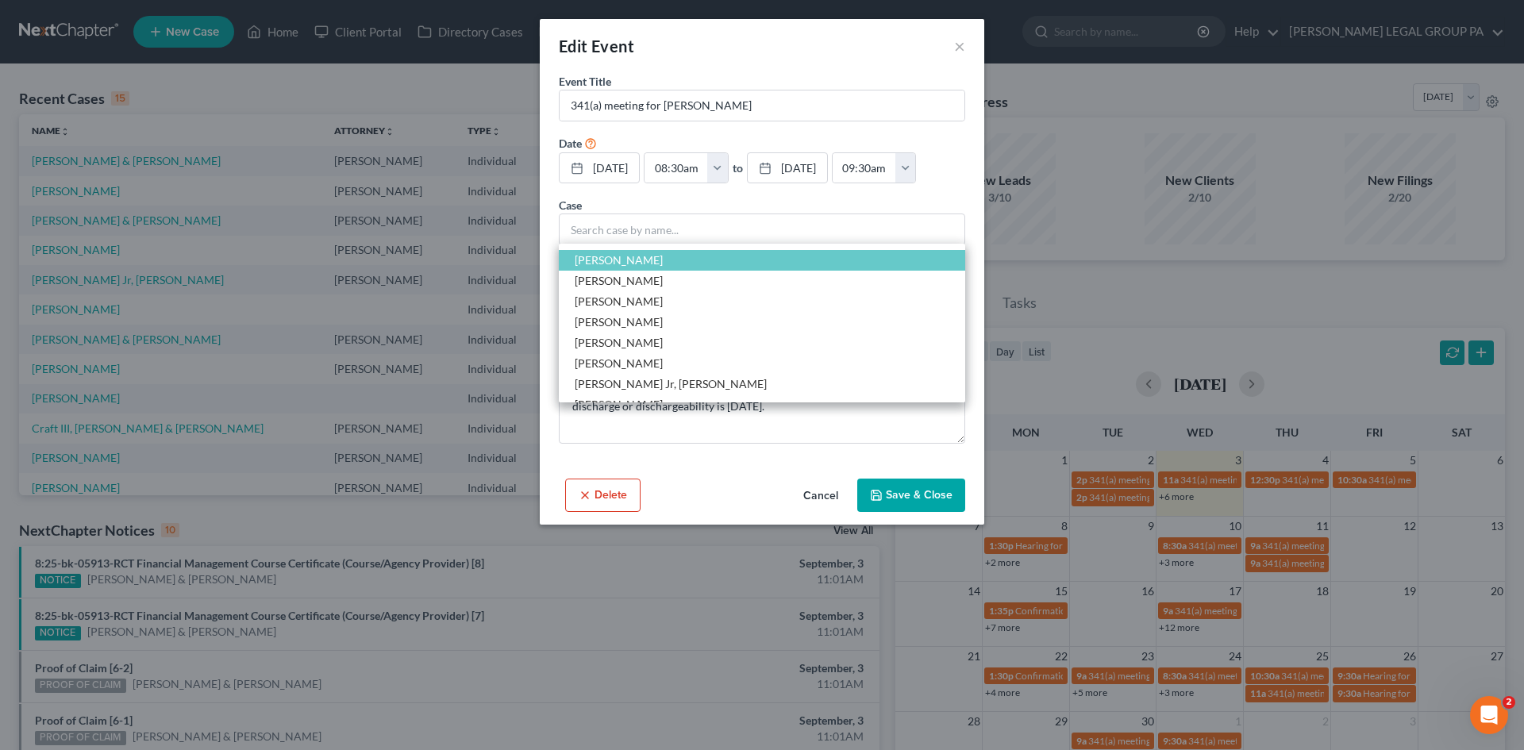
click at [643, 198] on div "Case Search case by name... [PERSON_NAME][GEOGRAPHIC_DATA], [PERSON_NAME], [PER…" at bounding box center [762, 221] width 406 height 48
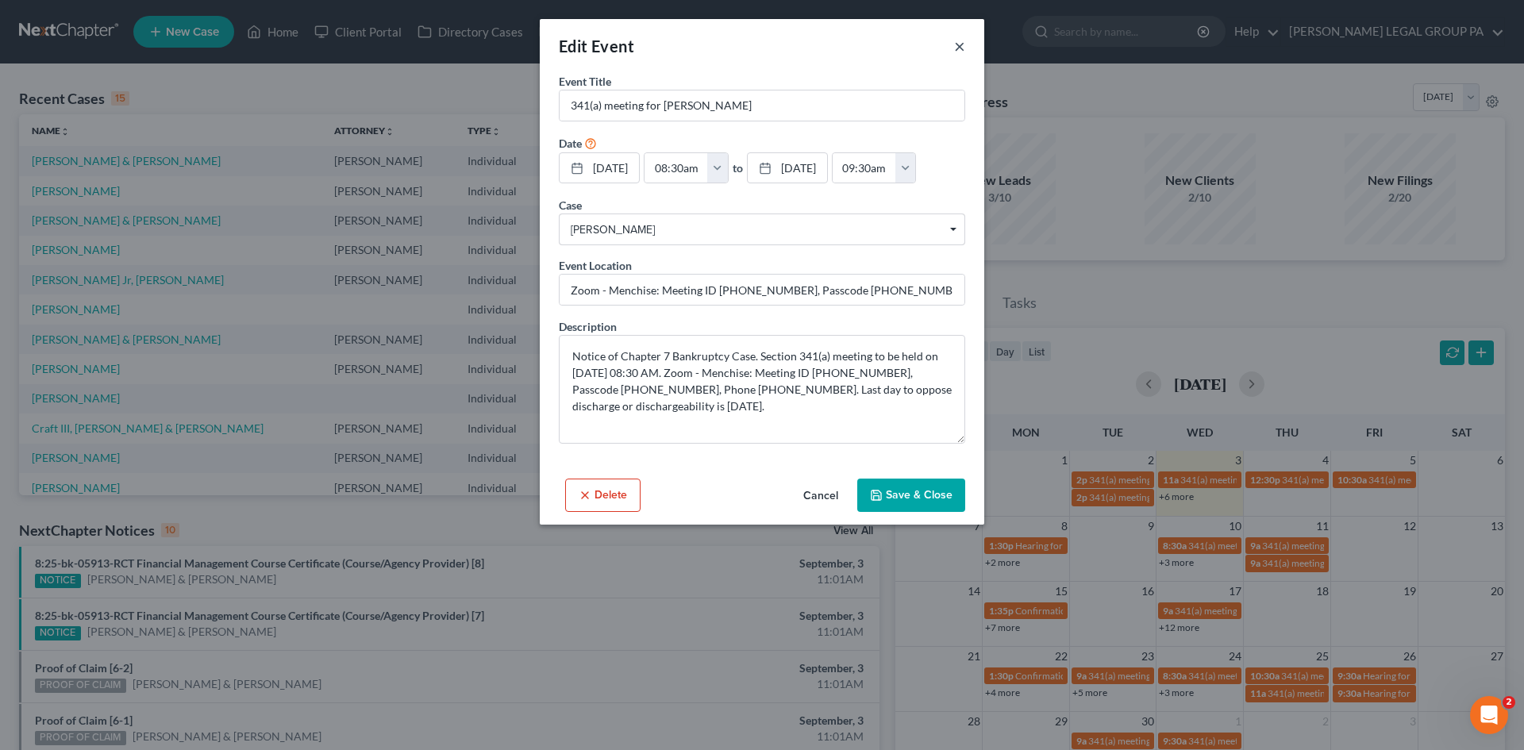
click at [956, 41] on button "×" at bounding box center [959, 46] width 11 height 19
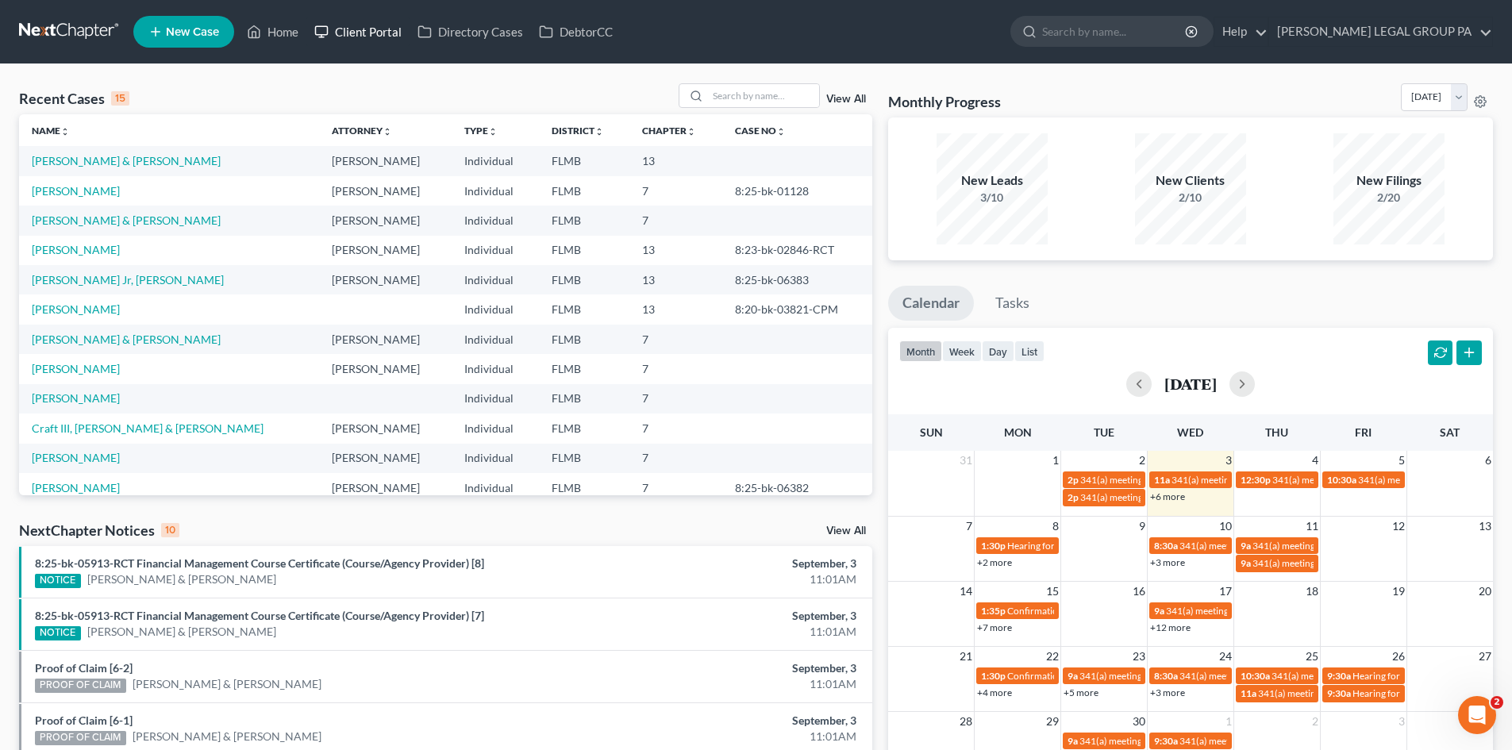
click at [356, 25] on link "Client Portal" at bounding box center [357, 31] width 103 height 29
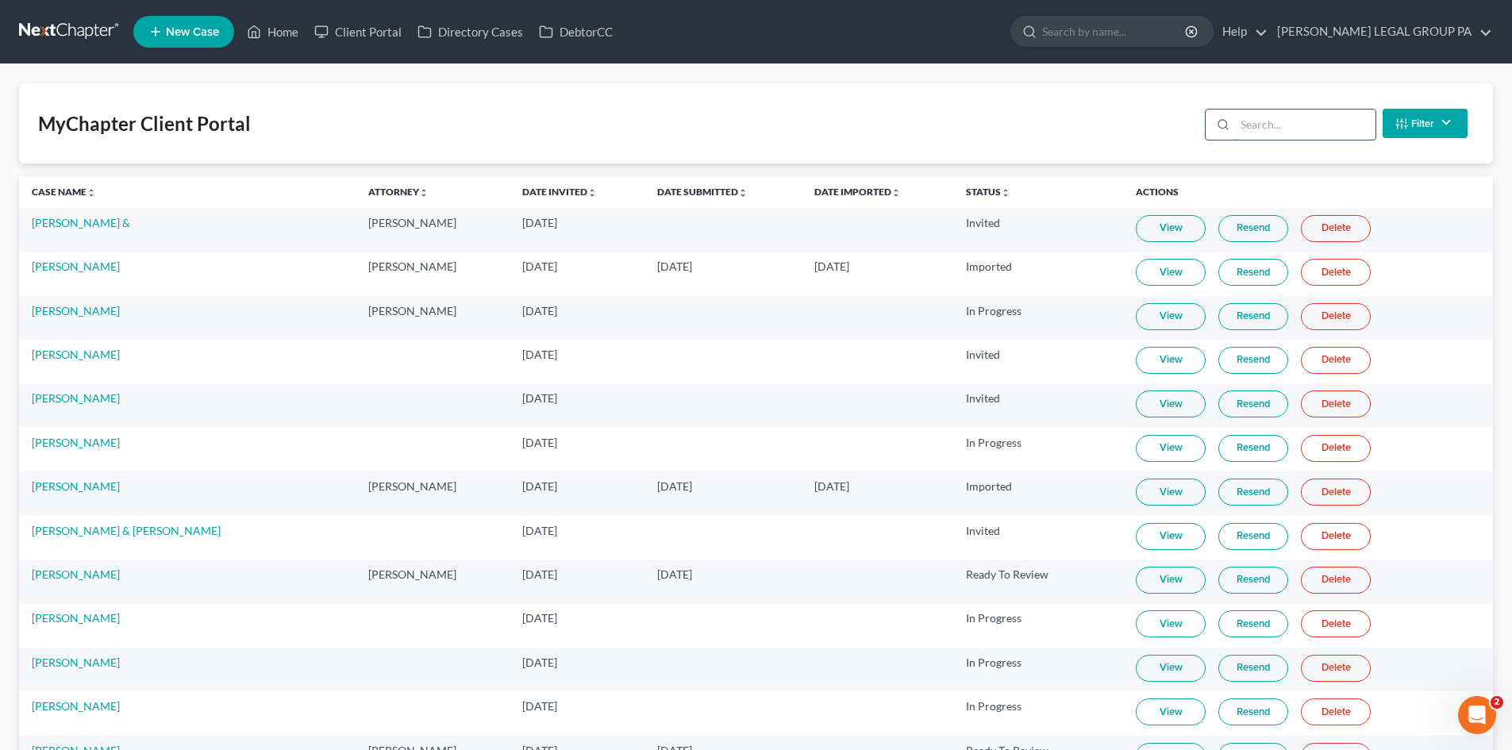
click at [1278, 132] on input "search" at bounding box center [1305, 125] width 141 height 30
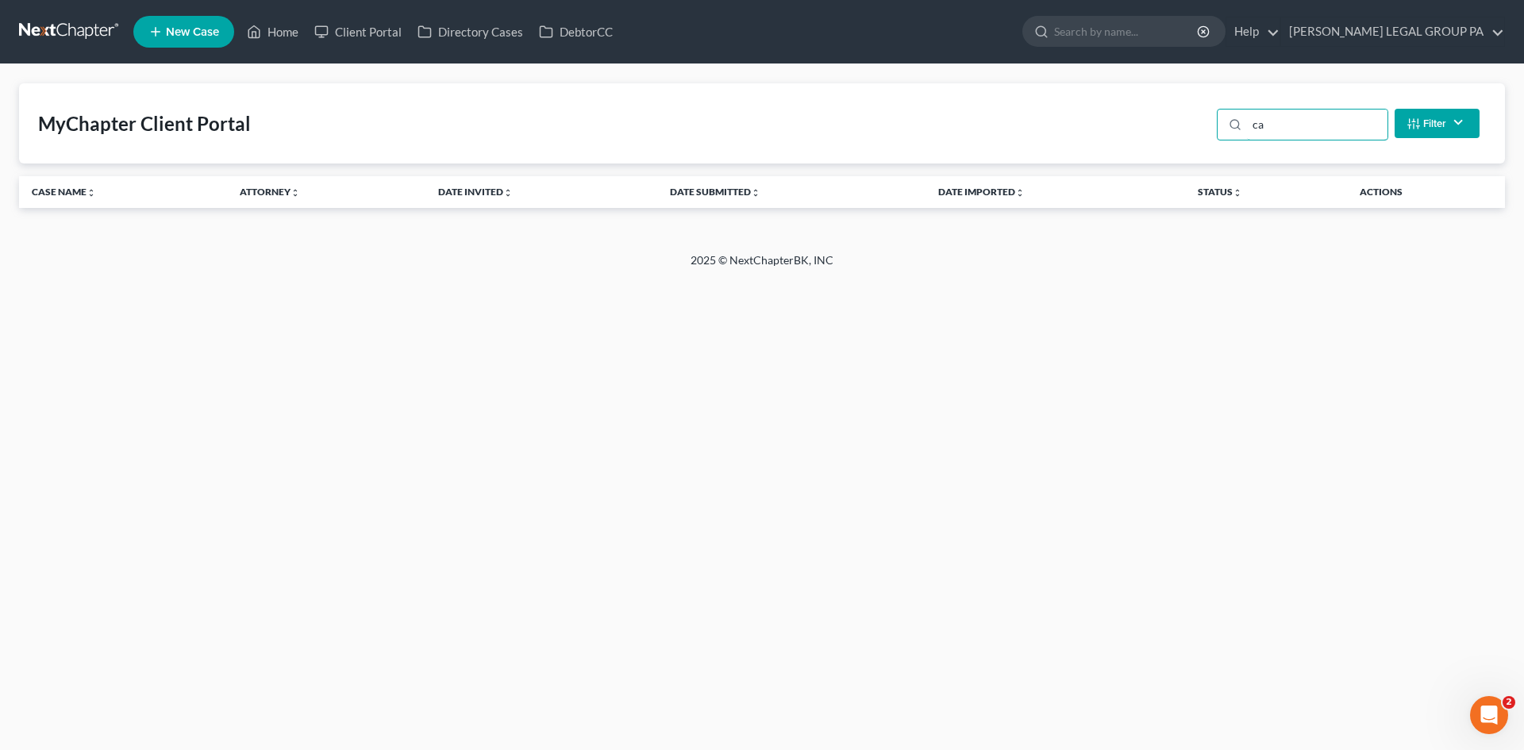
type input "c"
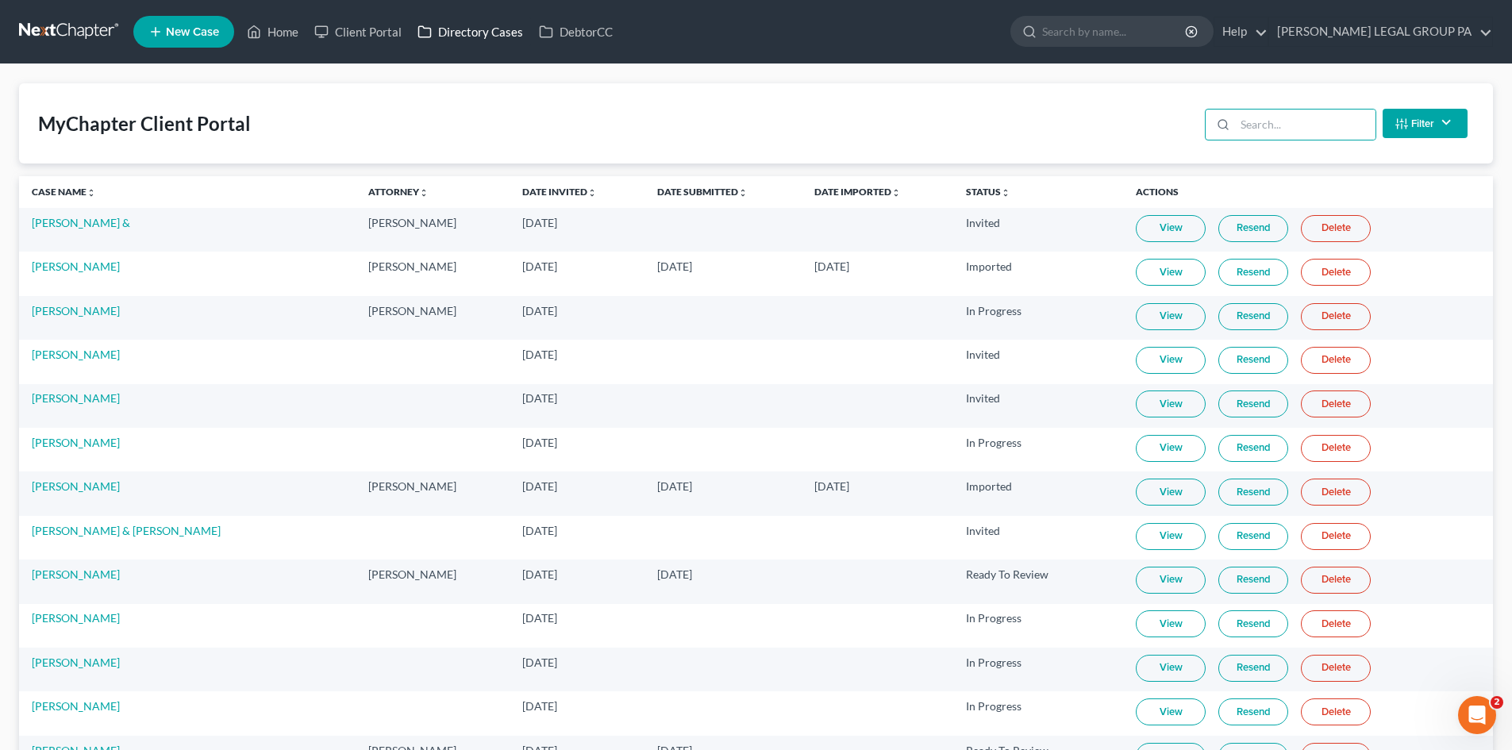
click at [427, 31] on icon at bounding box center [425, 31] width 14 height 19
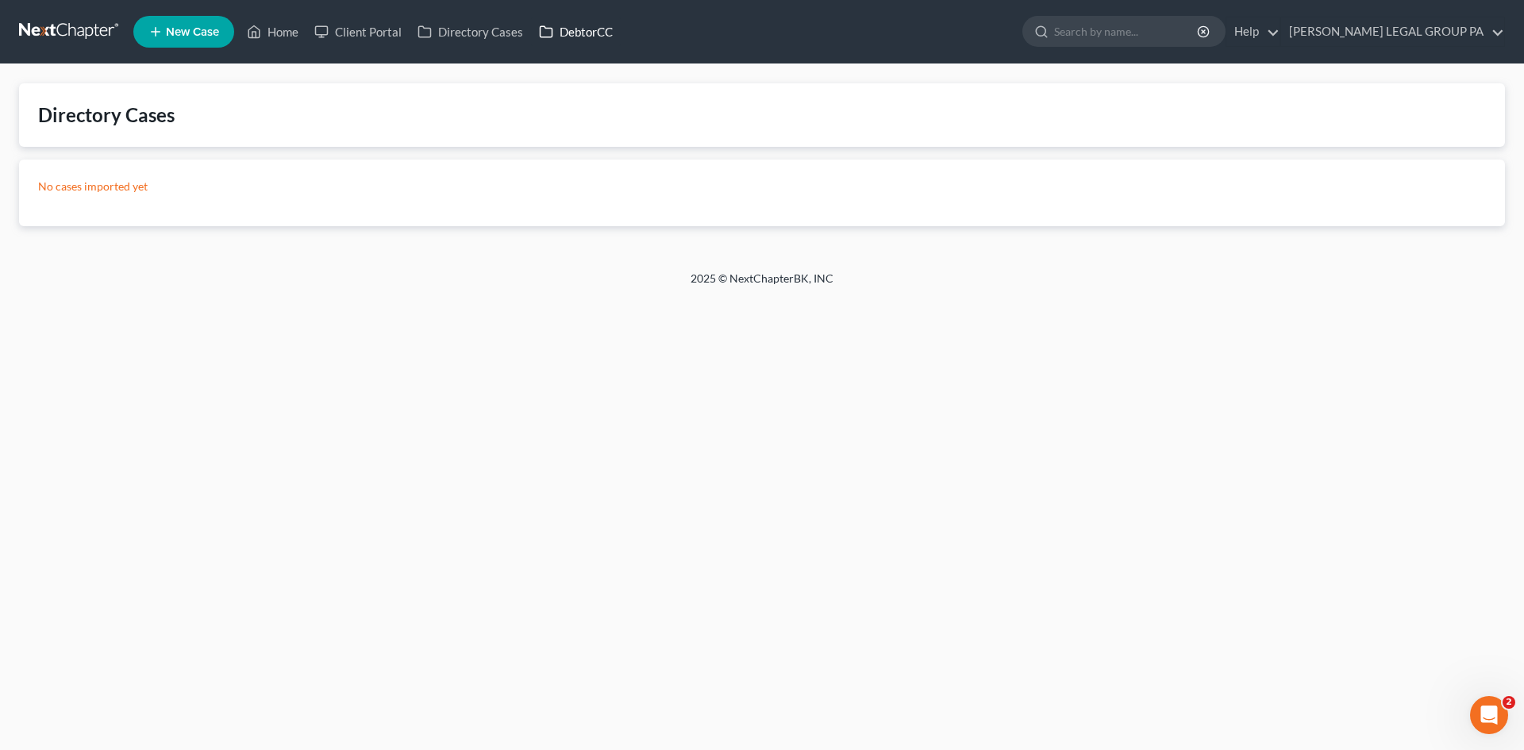
click at [545, 29] on icon at bounding box center [546, 31] width 14 height 19
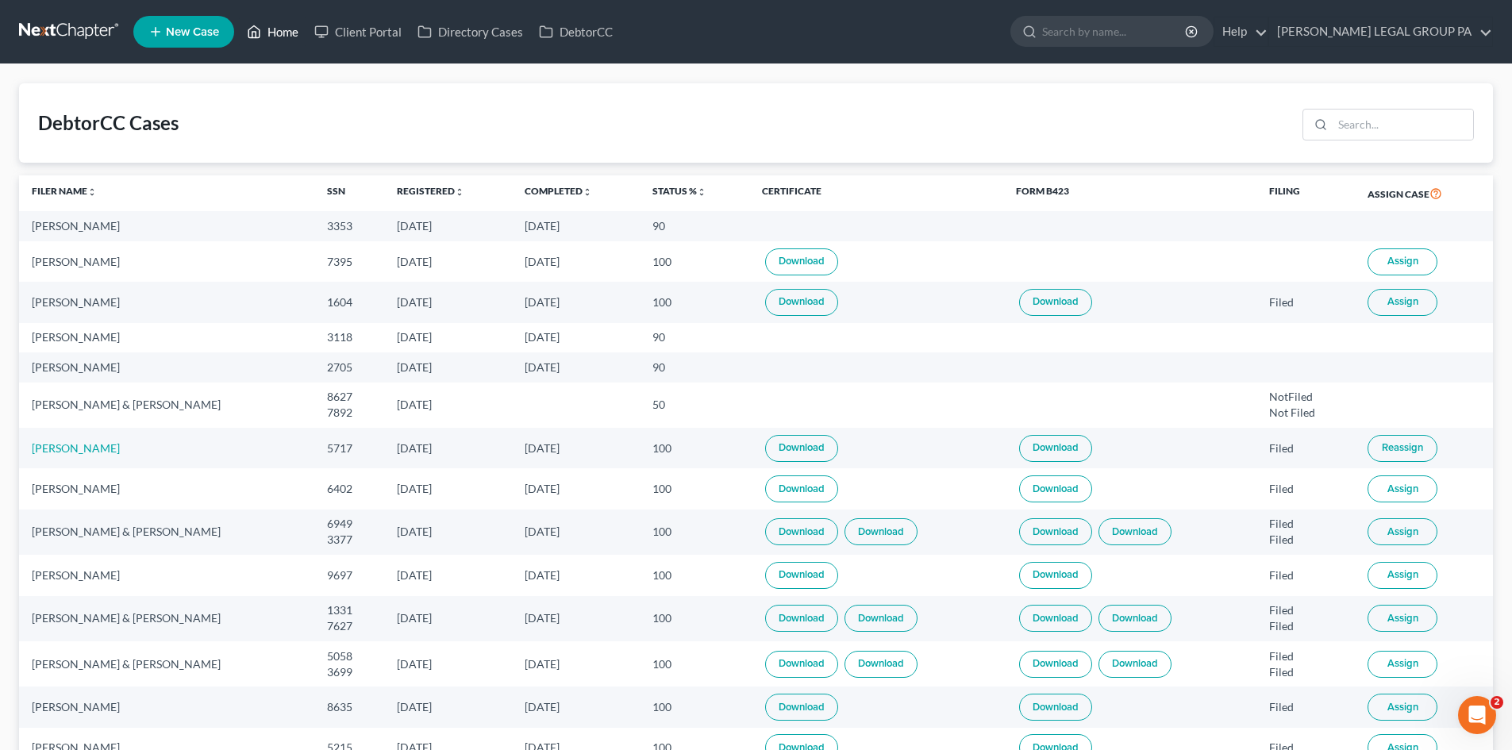
click at [268, 31] on link "Home" at bounding box center [272, 31] width 67 height 29
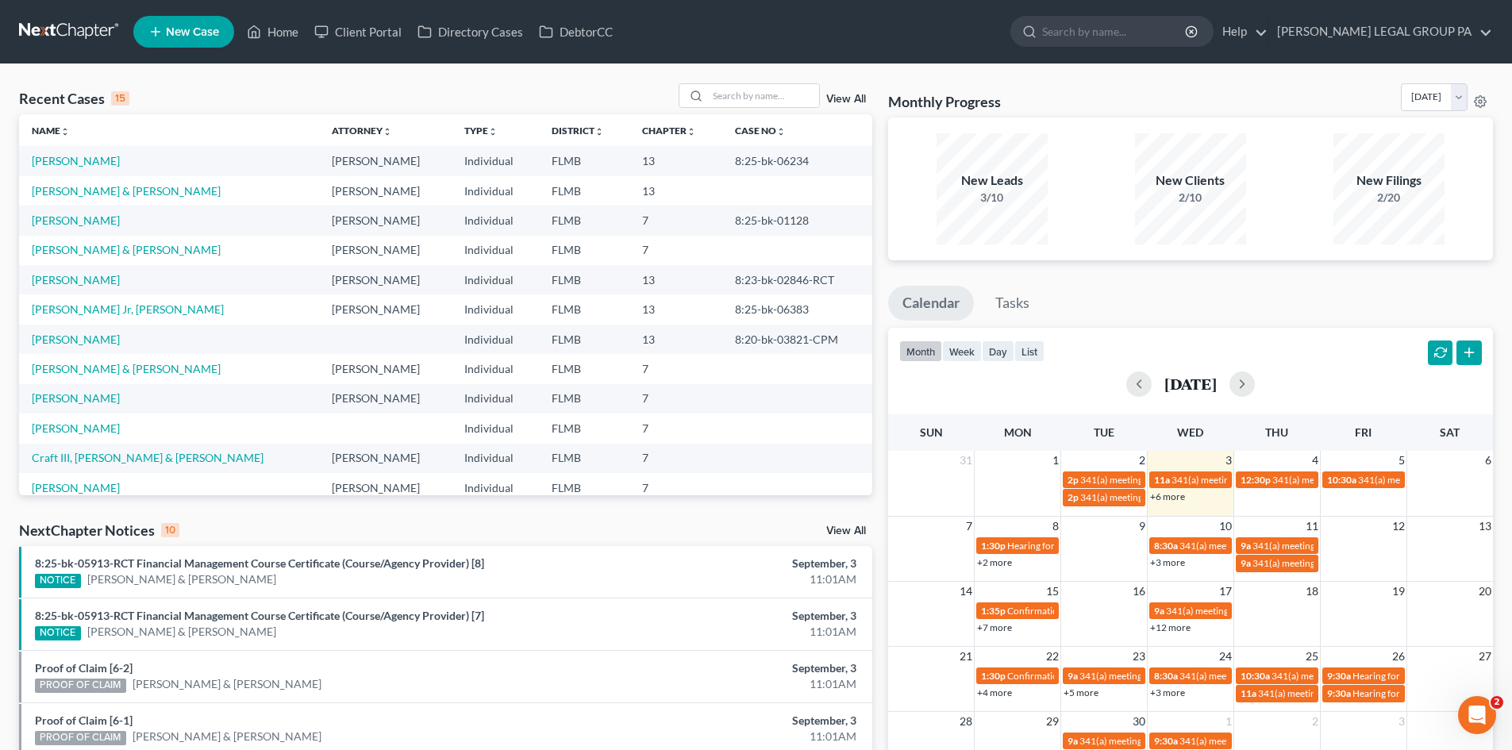
click at [1173, 492] on link "+6 more" at bounding box center [1167, 497] width 35 height 12
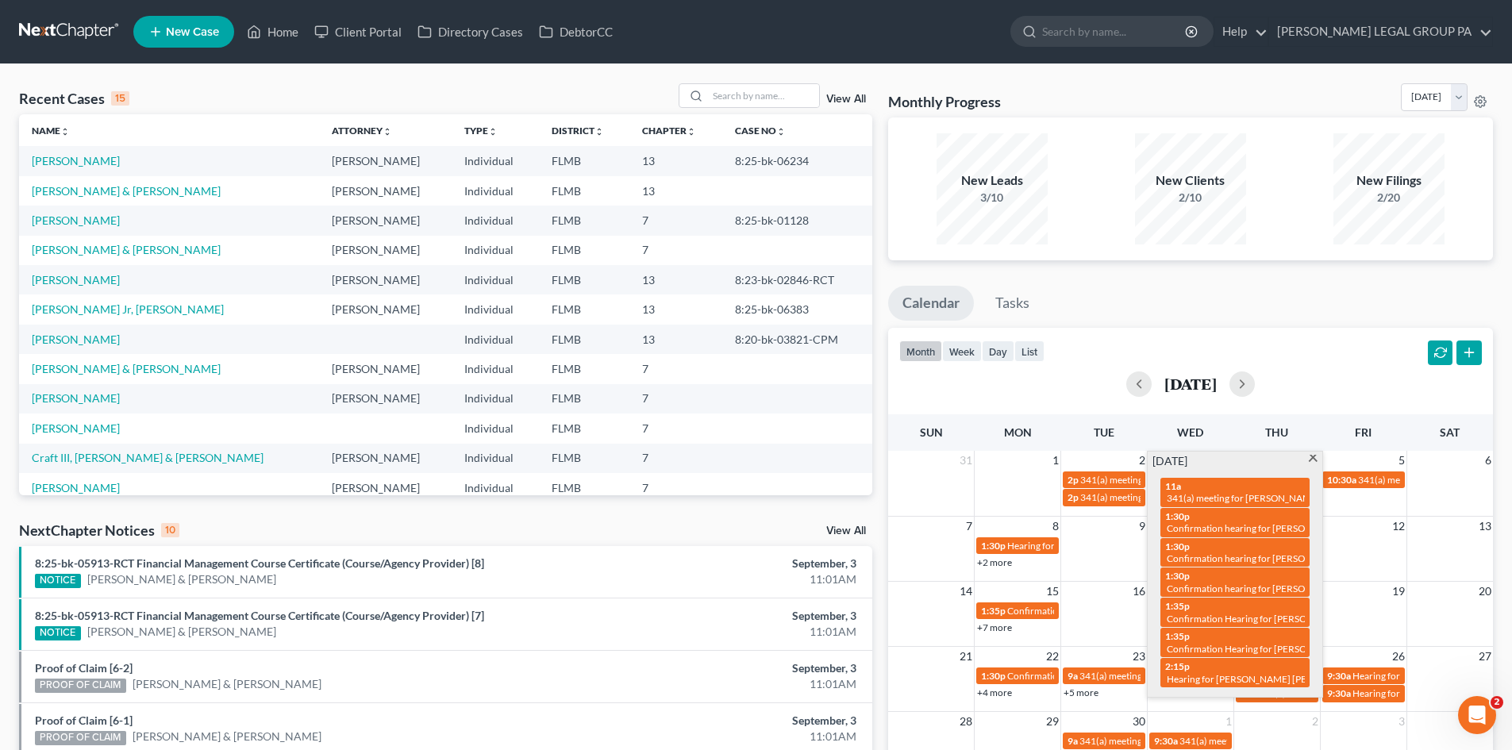
click at [1317, 457] on span at bounding box center [1314, 460] width 12 height 10
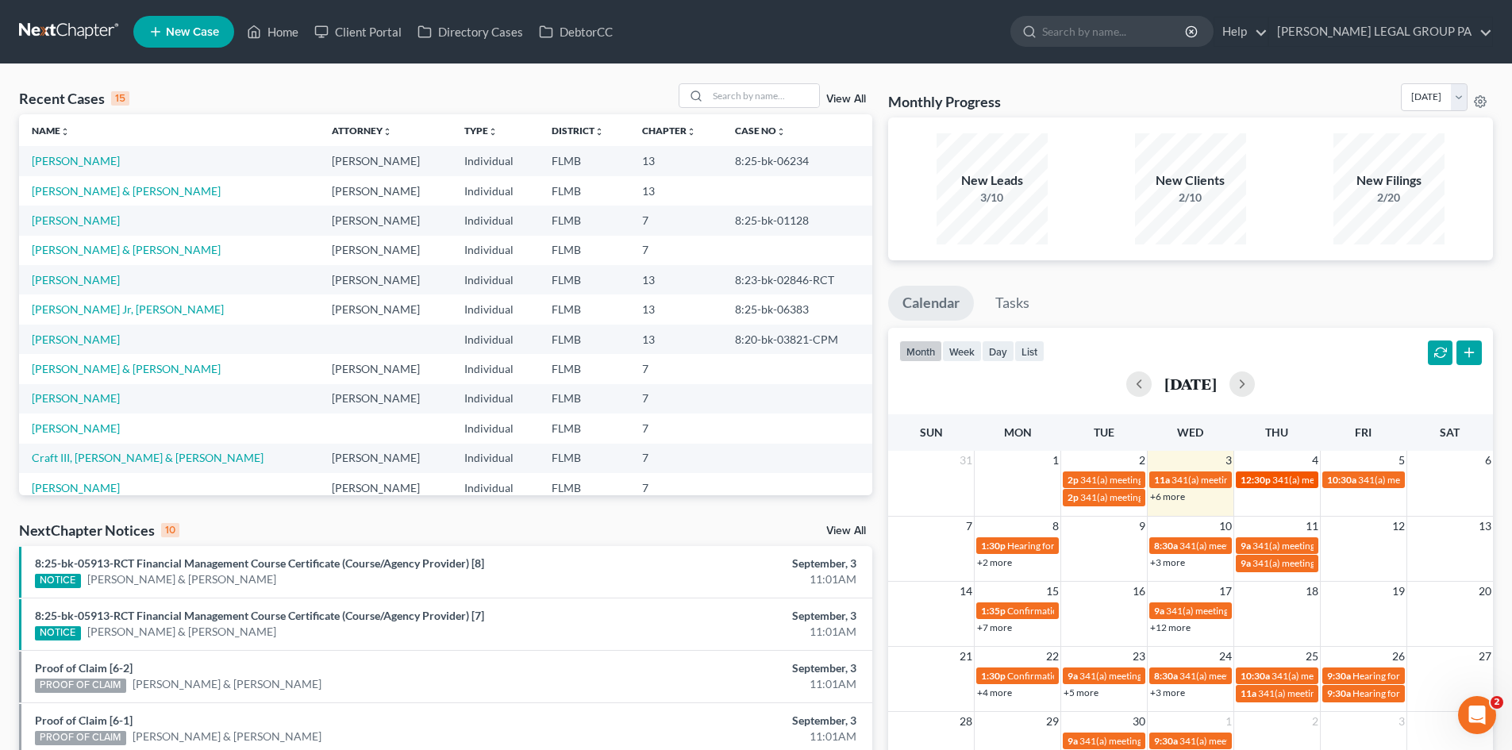
click at [1303, 477] on span "341(a) meeting for [PERSON_NAME]" at bounding box center [1349, 480] width 153 height 12
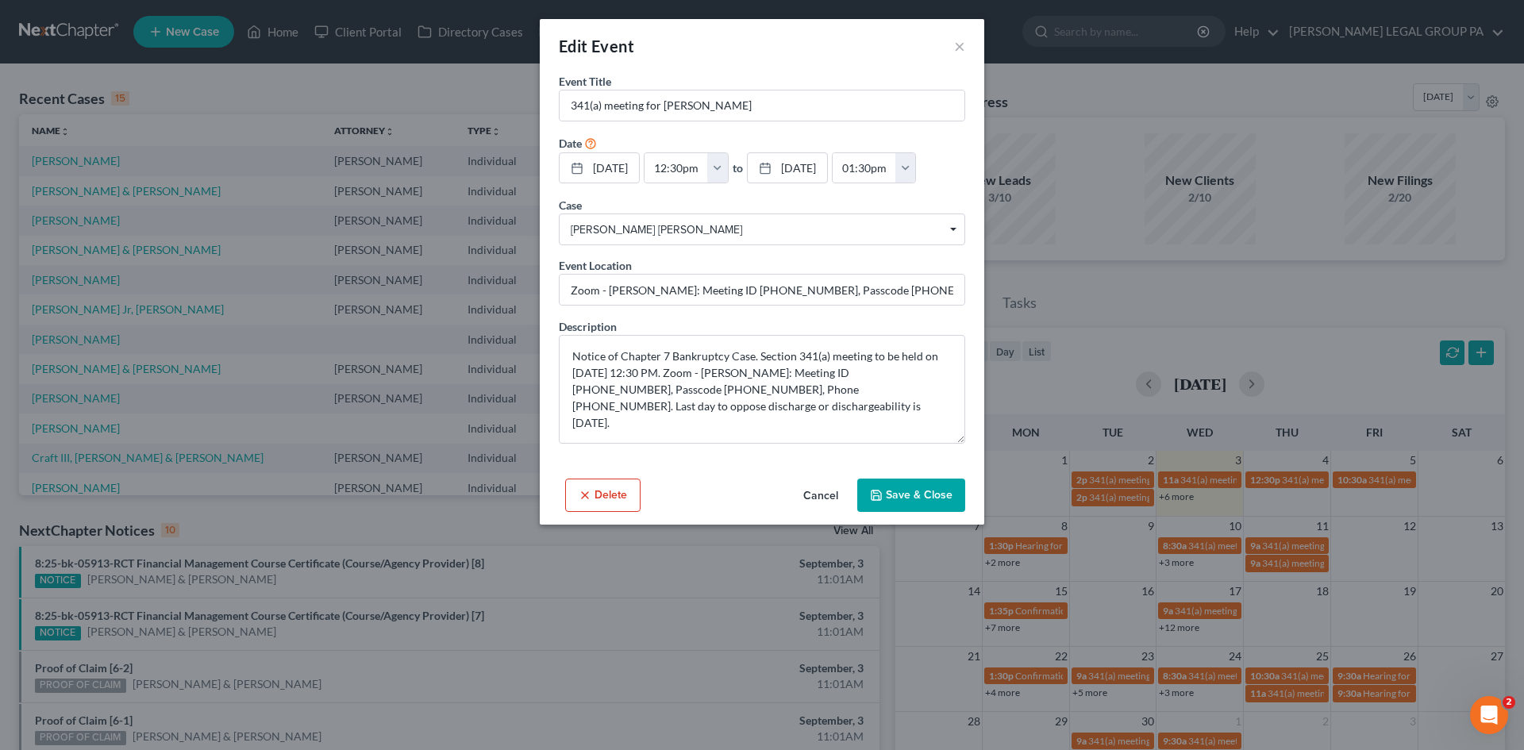
click at [816, 495] on button "Cancel" at bounding box center [821, 496] width 60 height 32
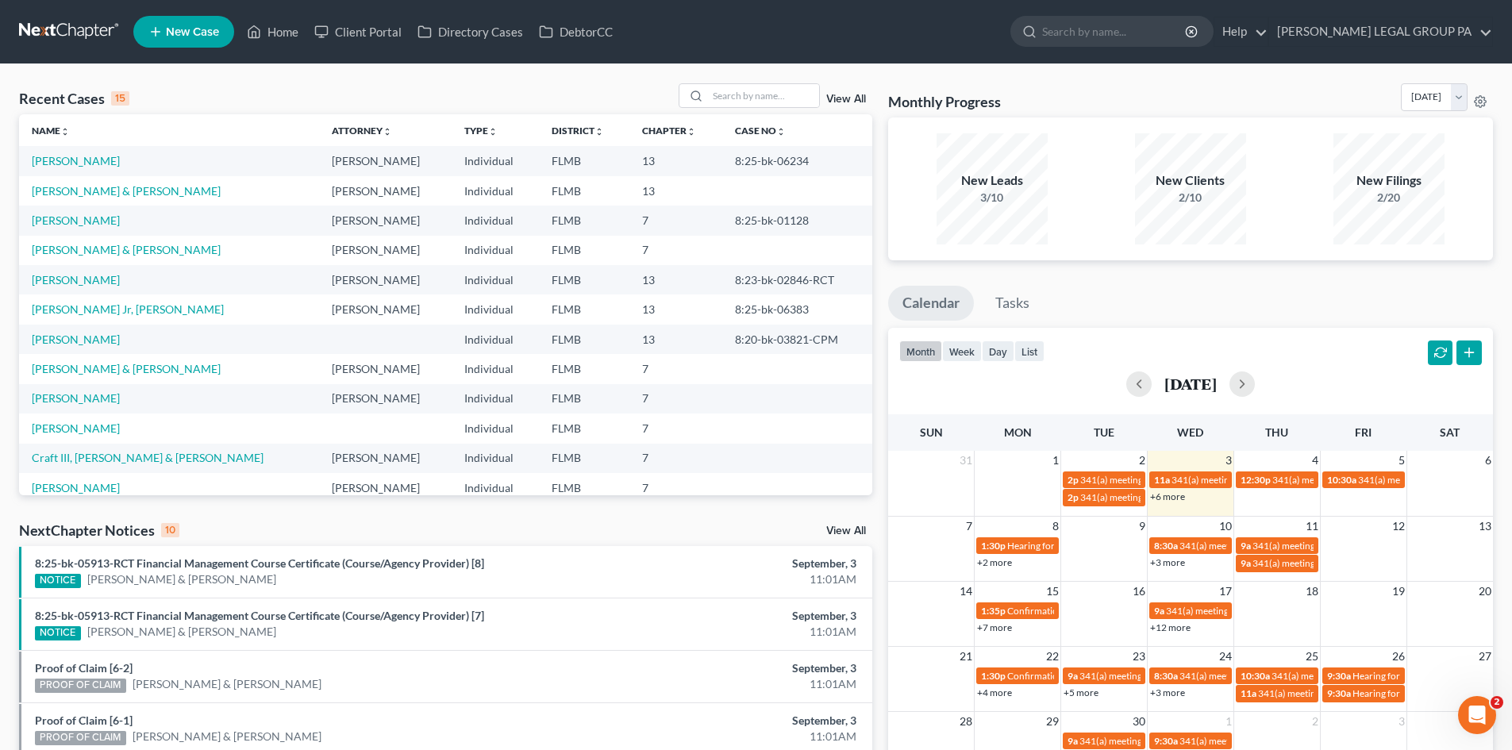
click at [810, 480] on td at bounding box center [797, 487] width 150 height 29
click at [1401, 98] on select "[DATE] [DATE] [DATE] [DATE] [DATE] [DATE] [DATE] [DATE] [DATE] [DATE] [DATE] [D…" at bounding box center [1434, 97] width 67 height 28
click at [1401, 83] on select "[DATE] [DATE] [DATE] [DATE] [DATE] [DATE] [DATE] [DATE] [DATE] [DATE] [DATE] [D…" at bounding box center [1434, 97] width 67 height 28
click at [1403, 104] on select "[DATE] [DATE] [DATE] [DATE] [DATE] [DATE] [DATE] [DATE] [DATE] [DATE] [DATE] [D…" at bounding box center [1434, 97] width 67 height 28
click at [1401, 83] on select "[DATE] [DATE] [DATE] [DATE] [DATE] [DATE] [DATE] [DATE] [DATE] [DATE] [DATE] [D…" at bounding box center [1434, 97] width 67 height 28
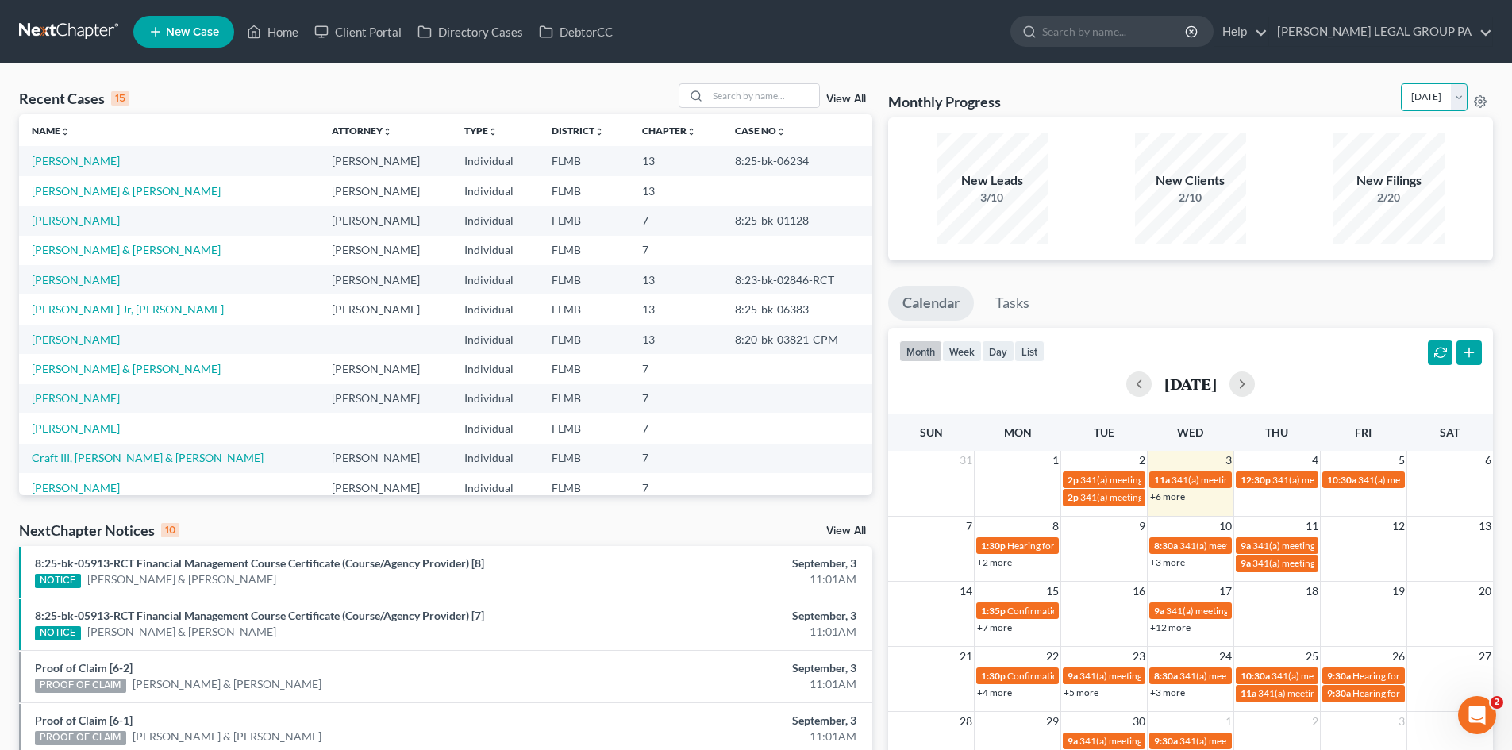
click at [1401, 108] on select "[DATE] [DATE] [DATE] [DATE] [DATE] [DATE] [DATE] [DATE] [DATE] [DATE] [DATE] [D…" at bounding box center [1434, 97] width 67 height 28
click at [1401, 83] on select "[DATE] [DATE] [DATE] [DATE] [DATE] [DATE] [DATE] [DATE] [DATE] [DATE] [DATE] [D…" at bounding box center [1434, 97] width 67 height 28
click at [1403, 101] on select "[DATE] [DATE] [DATE] [DATE] [DATE] [DATE] [DATE] [DATE] [DATE] [DATE] [DATE] [D…" at bounding box center [1434, 97] width 67 height 28
click at [1401, 83] on select "[DATE] [DATE] [DATE] [DATE] [DATE] [DATE] [DATE] [DATE] [DATE] [DATE] [DATE] [D…" at bounding box center [1434, 97] width 67 height 28
click at [1401, 96] on select "[DATE] [DATE] [DATE] [DATE] [DATE] [DATE] [DATE] [DATE] [DATE] [DATE] [DATE] [D…" at bounding box center [1434, 97] width 67 height 28
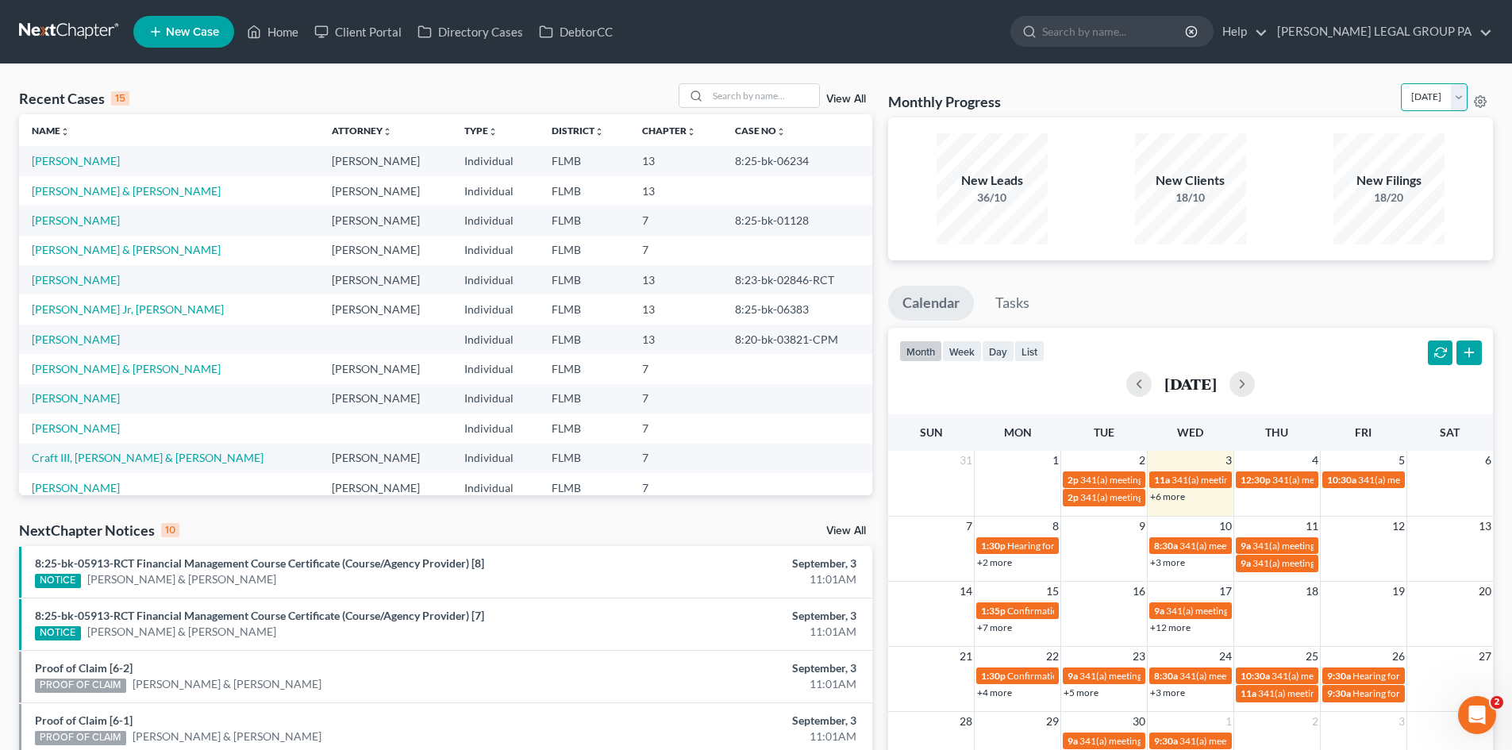
click at [1401, 83] on select "[DATE] [DATE] [DATE] [DATE] [DATE] [DATE] [DATE] [DATE] [DATE] [DATE] [DATE] [D…" at bounding box center [1434, 97] width 67 height 28
click at [1401, 104] on select "[DATE] [DATE] [DATE] [DATE] [DATE] [DATE] [DATE] [DATE] [DATE] [DATE] [DATE] [D…" at bounding box center [1434, 97] width 67 height 28
click at [1401, 83] on select "[DATE] [DATE] [DATE] [DATE] [DATE] [DATE] [DATE] [DATE] [DATE] [DATE] [DATE] [D…" at bounding box center [1434, 97] width 67 height 28
click at [1401, 106] on select "[DATE] [DATE] [DATE] [DATE] [DATE] [DATE] [DATE] [DATE] [DATE] [DATE] [DATE] [D…" at bounding box center [1434, 97] width 67 height 28
click at [1401, 83] on select "[DATE] [DATE] [DATE] [DATE] [DATE] [DATE] [DATE] [DATE] [DATE] [DATE] [DATE] [D…" at bounding box center [1434, 97] width 67 height 28
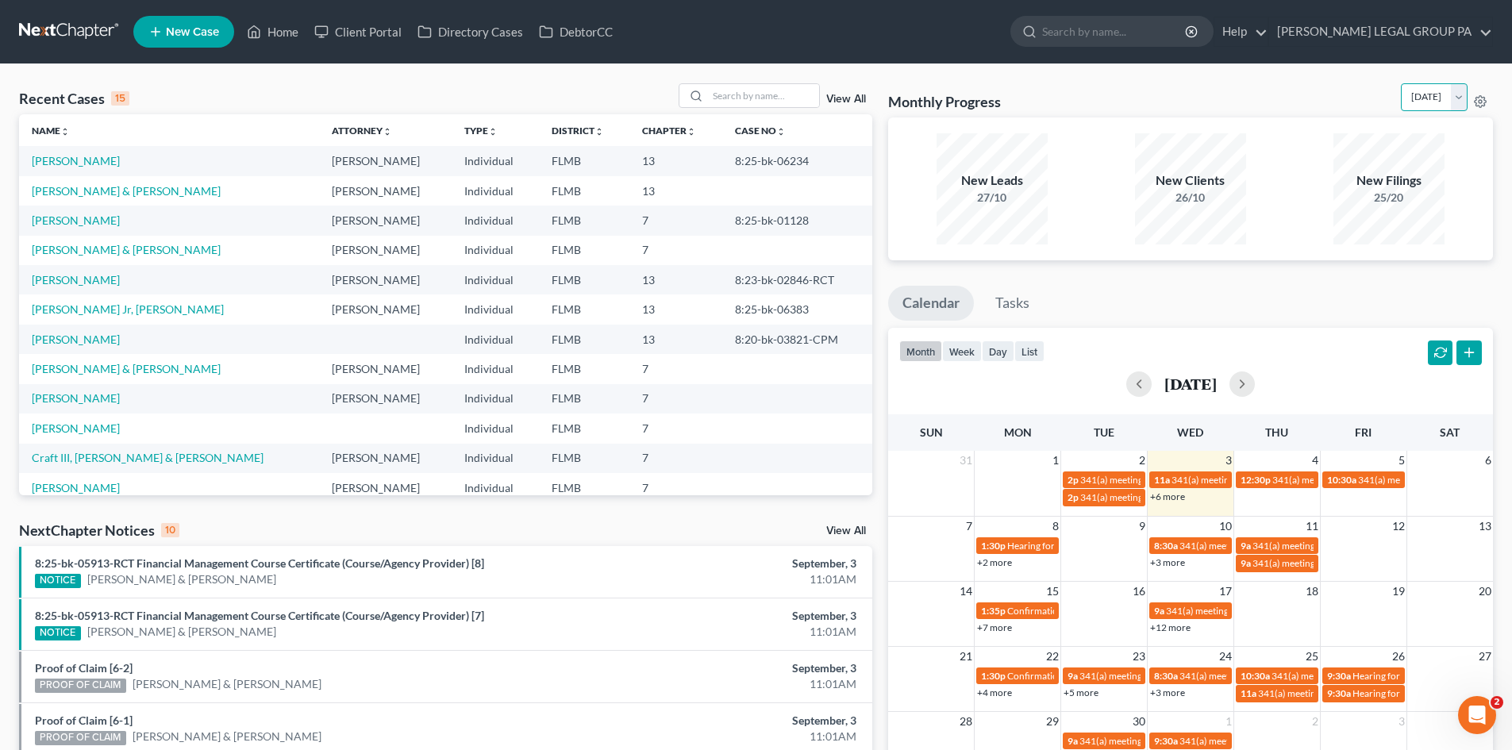
click at [1402, 106] on select "[DATE] [DATE] [DATE] [DATE] [DATE] [DATE] [DATE] [DATE] [DATE] [DATE] [DATE] [D…" at bounding box center [1434, 97] width 67 height 28
select select "0"
click at [1401, 83] on select "[DATE] [DATE] [DATE] [DATE] [DATE] [DATE] [DATE] [DATE] [DATE] [DATE] [DATE] [D…" at bounding box center [1434, 97] width 67 height 28
click at [548, 30] on icon at bounding box center [546, 31] width 14 height 19
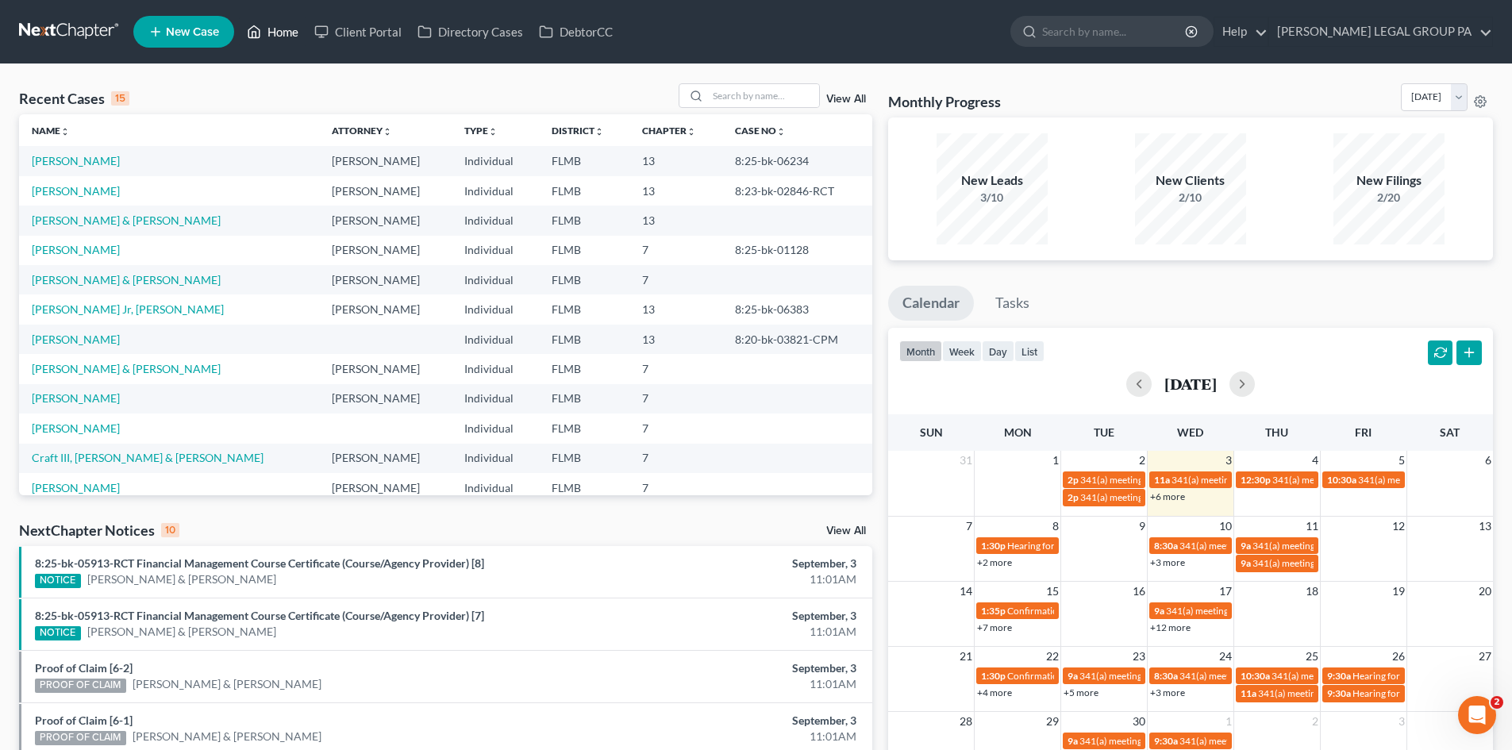
click at [256, 35] on polyline at bounding box center [254, 35] width 4 height 6
click at [349, 79] on div "Recent Cases 15 View All Name unfold_more expand_more expand_less Attorney unfo…" at bounding box center [756, 589] width 1512 height 1050
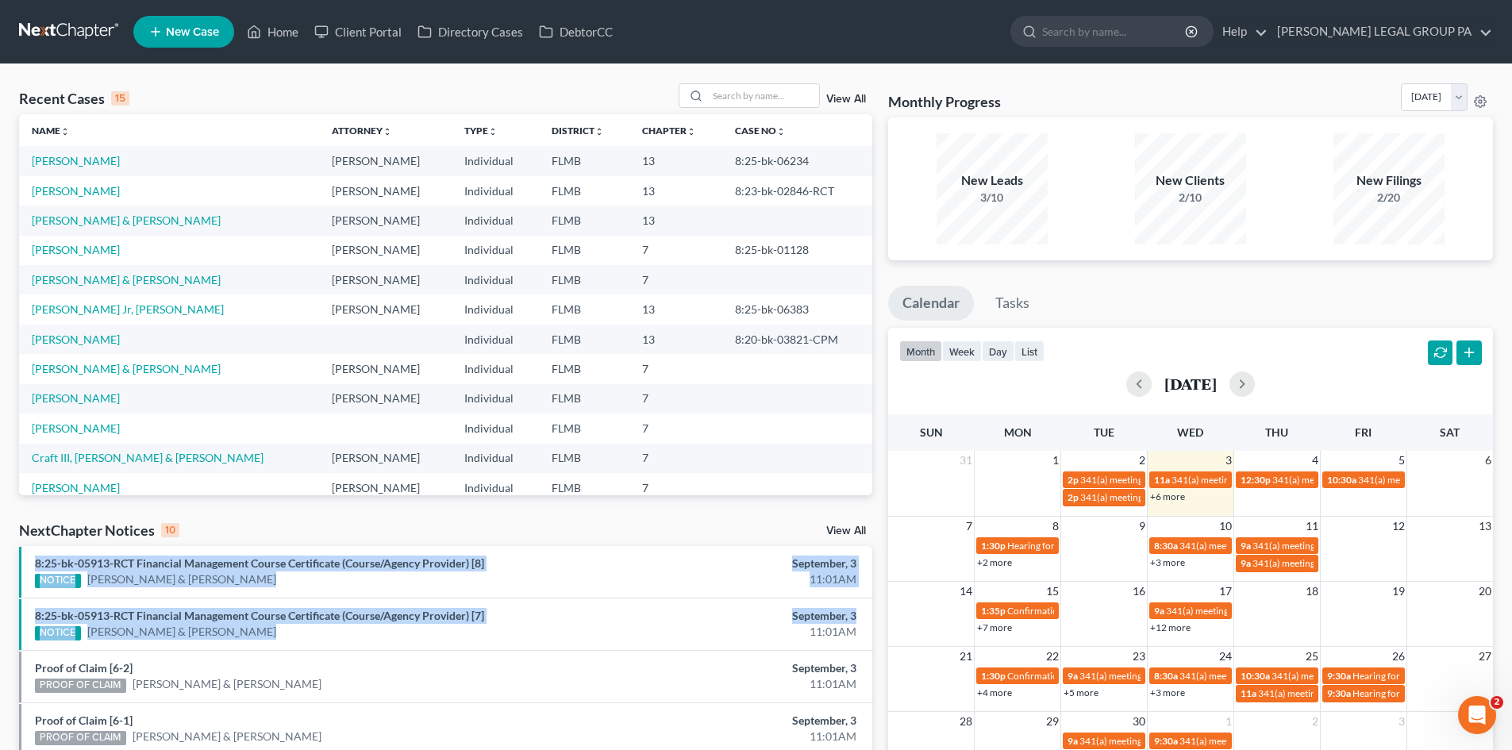
drag, startPoint x: 808, startPoint y: 526, endPoint x: 872, endPoint y: 608, distance: 104.2
click at [880, 594] on div "Monthly Progress Bankruptcy Bankruptcy [DATE] [DATE] [DATE] [DATE] [DATE] [DATE…" at bounding box center [1190, 588] width 621 height 1011
